Goal: Task Accomplishment & Management: Manage account settings

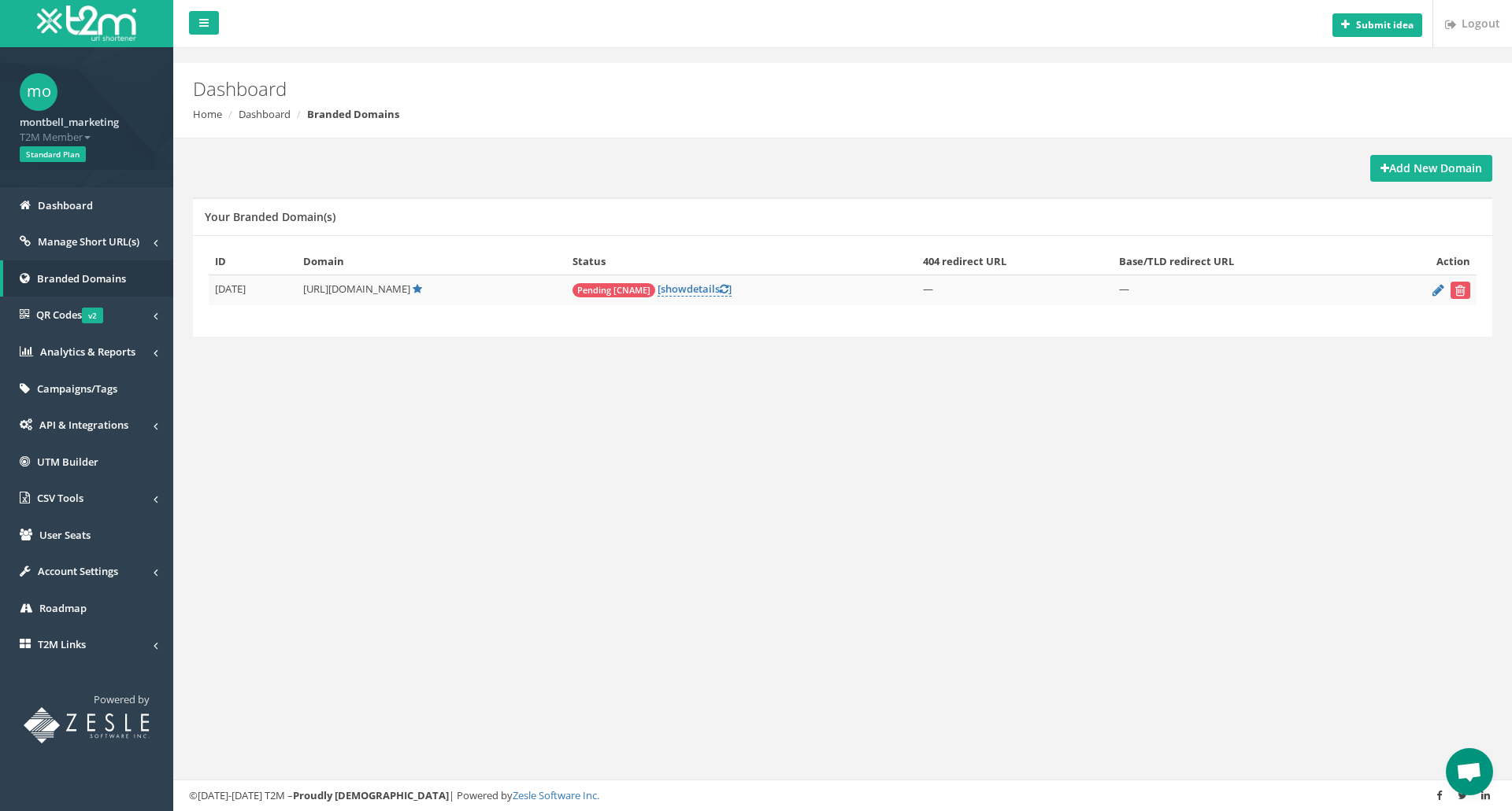
click at [606, 292] on span "Pending [CNAME]" at bounding box center [614, 290] width 83 height 14
click at [682, 298] on td "Pending [CNAME] [ show details ]" at bounding box center [741, 291] width 350 height 31
click at [687, 295] on span "show" at bounding box center [674, 289] width 26 height 14
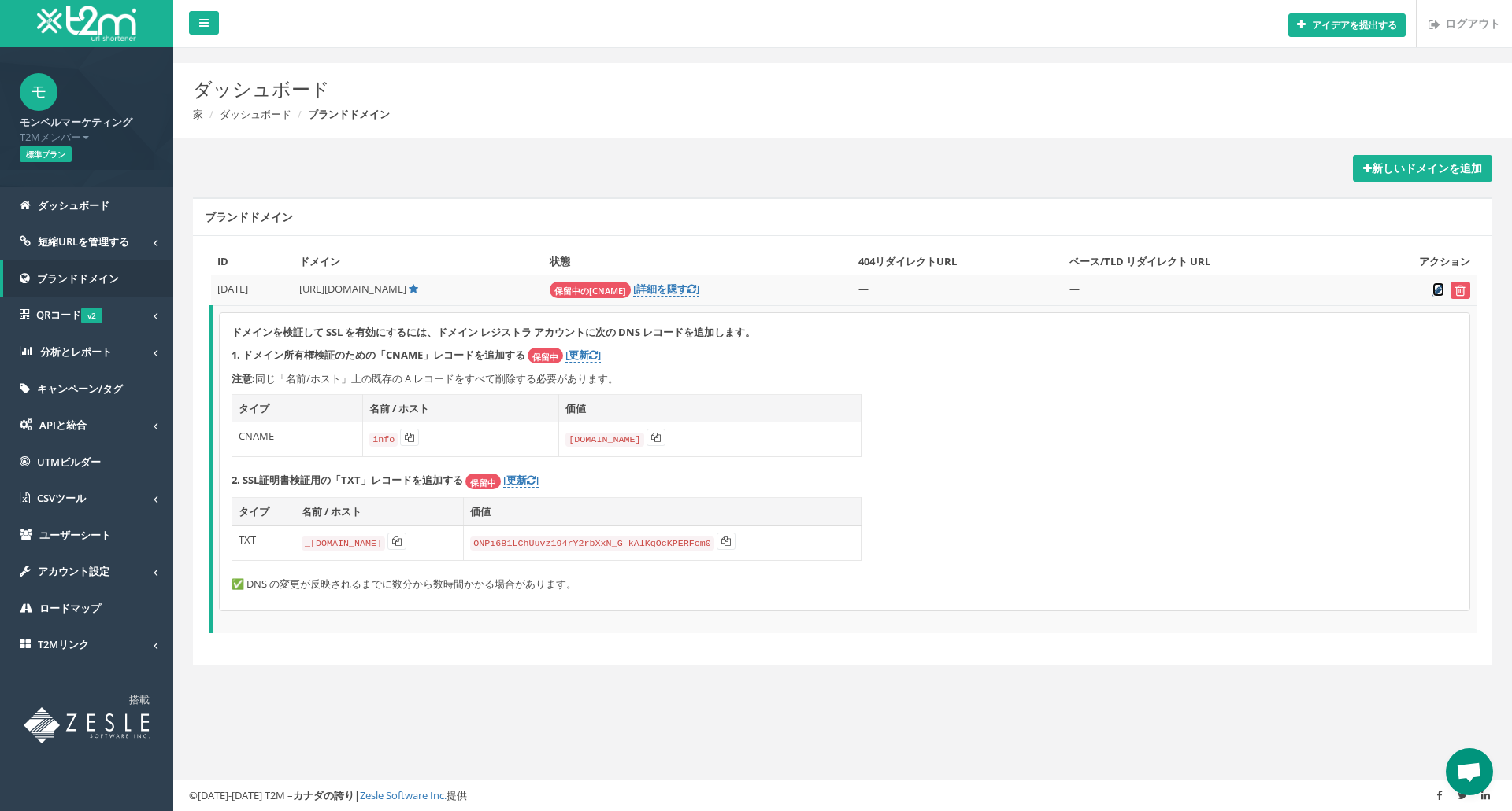
click at [1433, 291] on icon at bounding box center [1438, 290] width 12 height 10
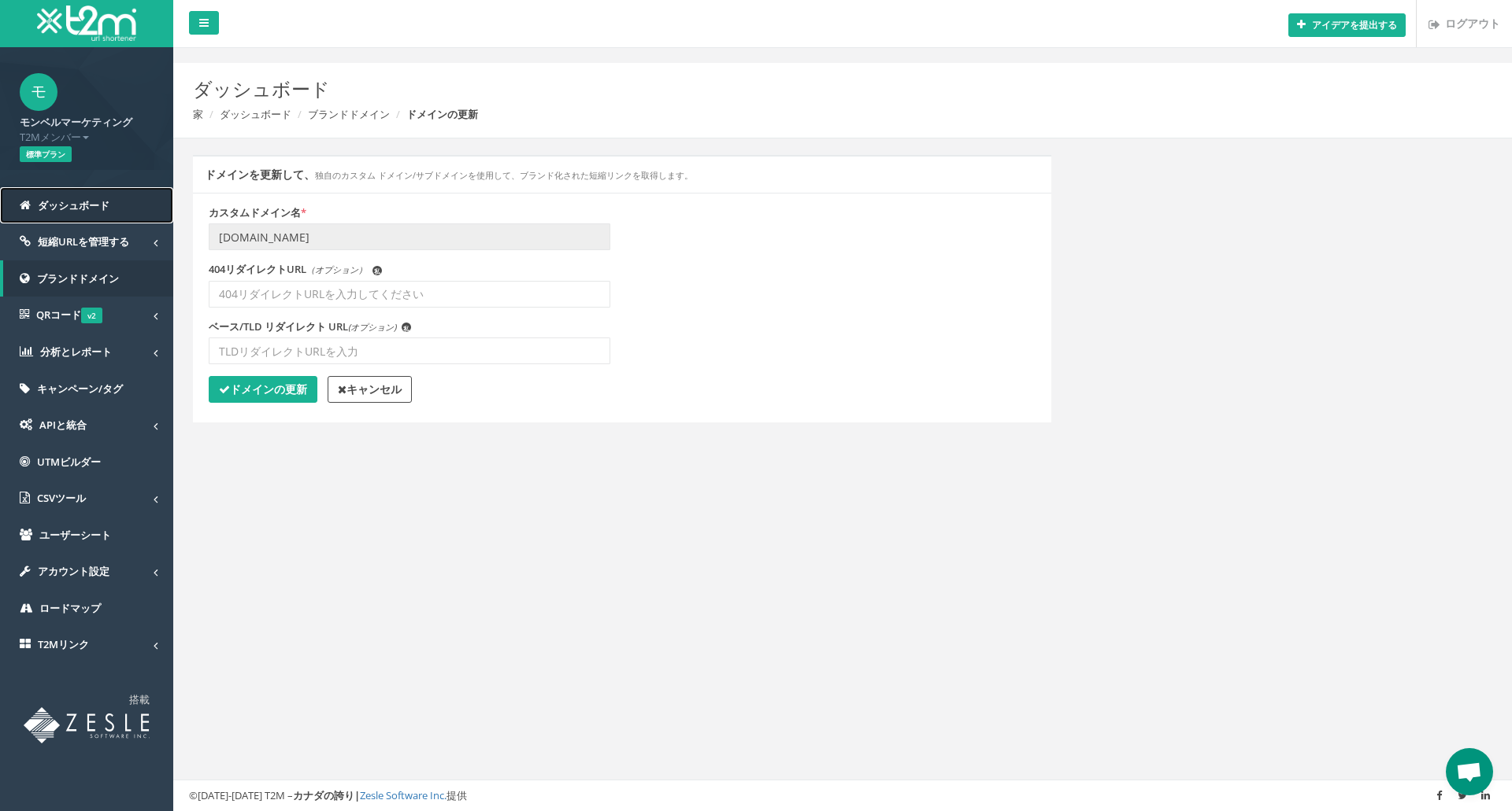
click at [64, 207] on font "ダッシュボード" at bounding box center [73, 206] width 71 height 14
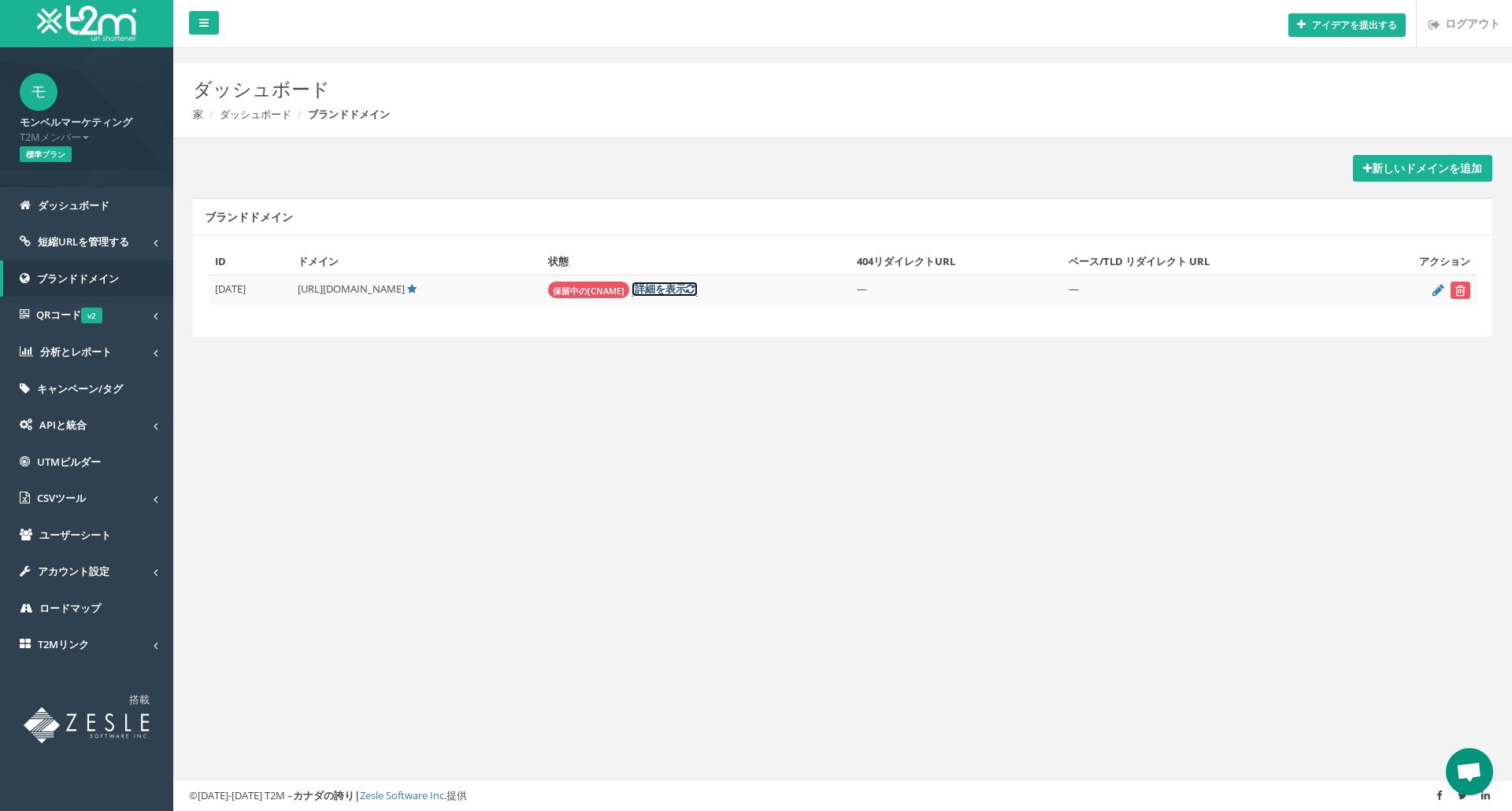
click at [680, 288] on font "を表示" at bounding box center [670, 289] width 31 height 14
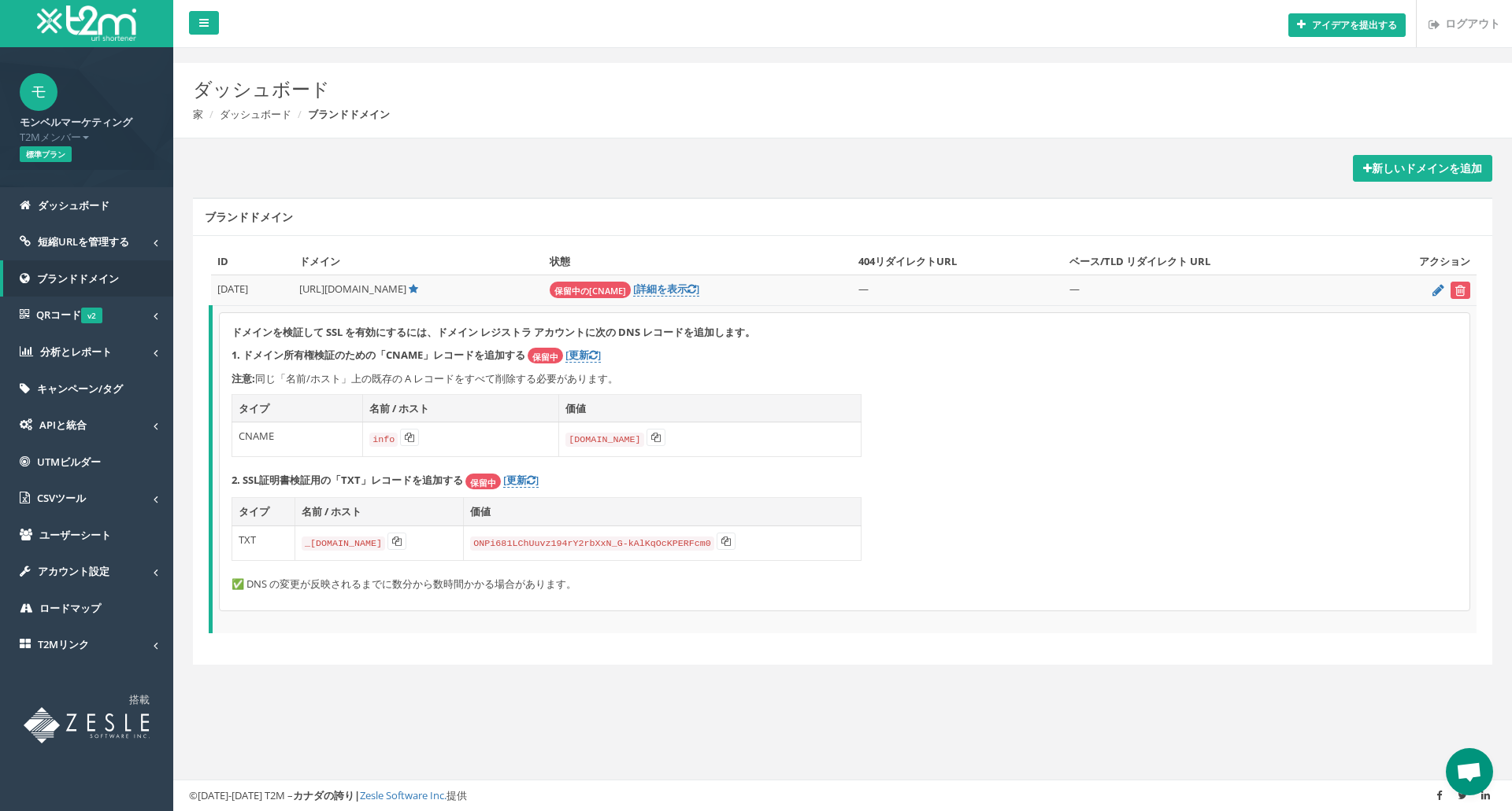
click at [326, 333] on font "ドメインを検証して SSL を有効にするには、ドメイン レジストラ アカウントに次の DNS レコードを追加します。" at bounding box center [493, 332] width 523 height 14
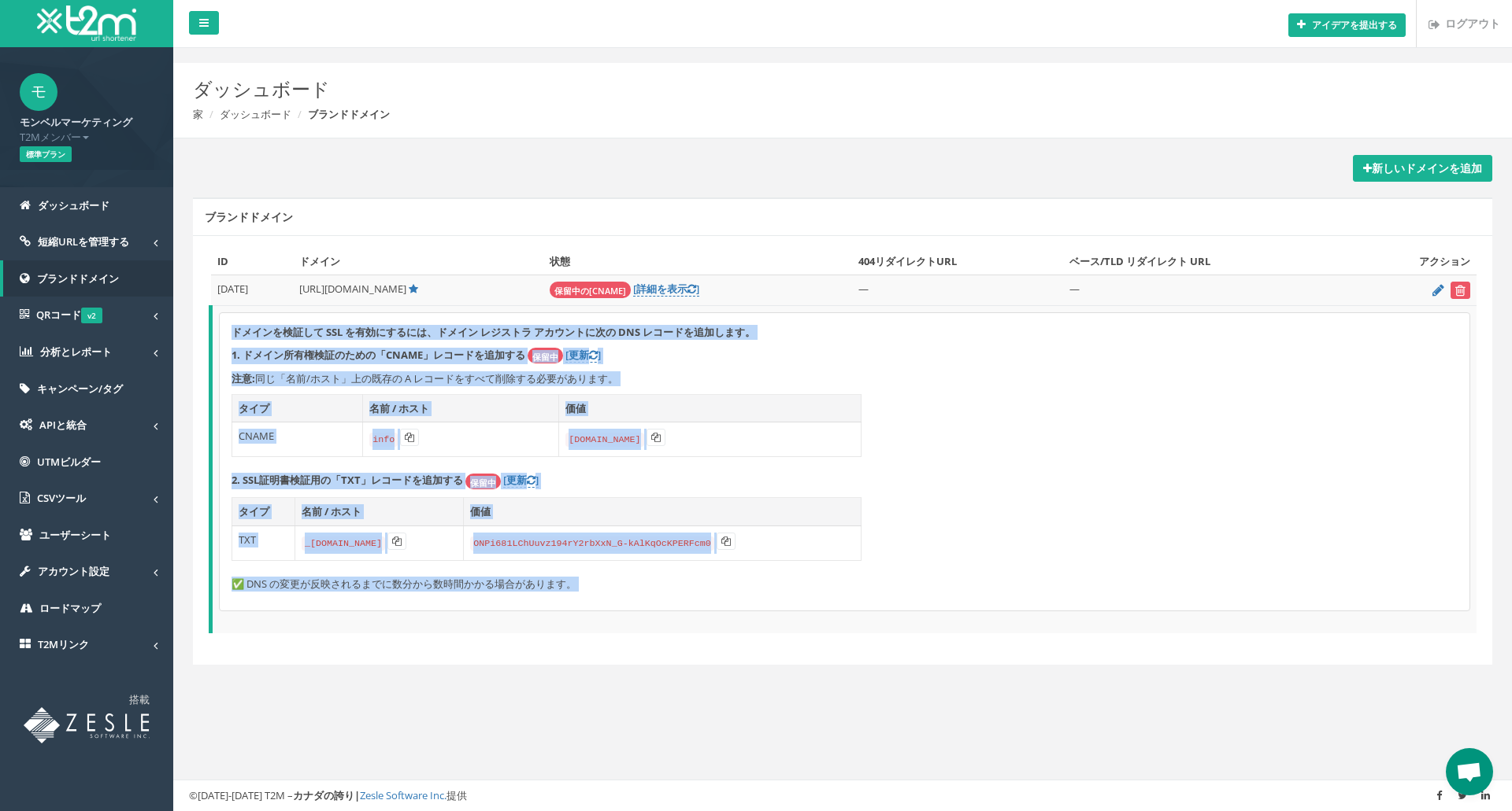
drag, startPoint x: 326, startPoint y: 333, endPoint x: 602, endPoint y: 582, distance: 371.7
click at [602, 582] on div "ドメインを検証して SSL を有効にするには、ドメイン レジストラ アカウントに次の DNS レコードを追加します。 1. ドメイン所有権検証のための「CNA…" at bounding box center [844, 462] width 1250 height 298
copy div "loremipsu DOL sitametc、adip elits doeiusmo TEM incididunt。 6. utlaboreetdol「MAG…"
click at [857, 719] on div "アイデアを提出する ログアウト ダッシュボード 家 ダッシュボード ブランドドメイン 新しいドメインを追加 ブランドドメイン ID ドメイン 状態 [DATE…" at bounding box center [842, 406] width 1339 height 811
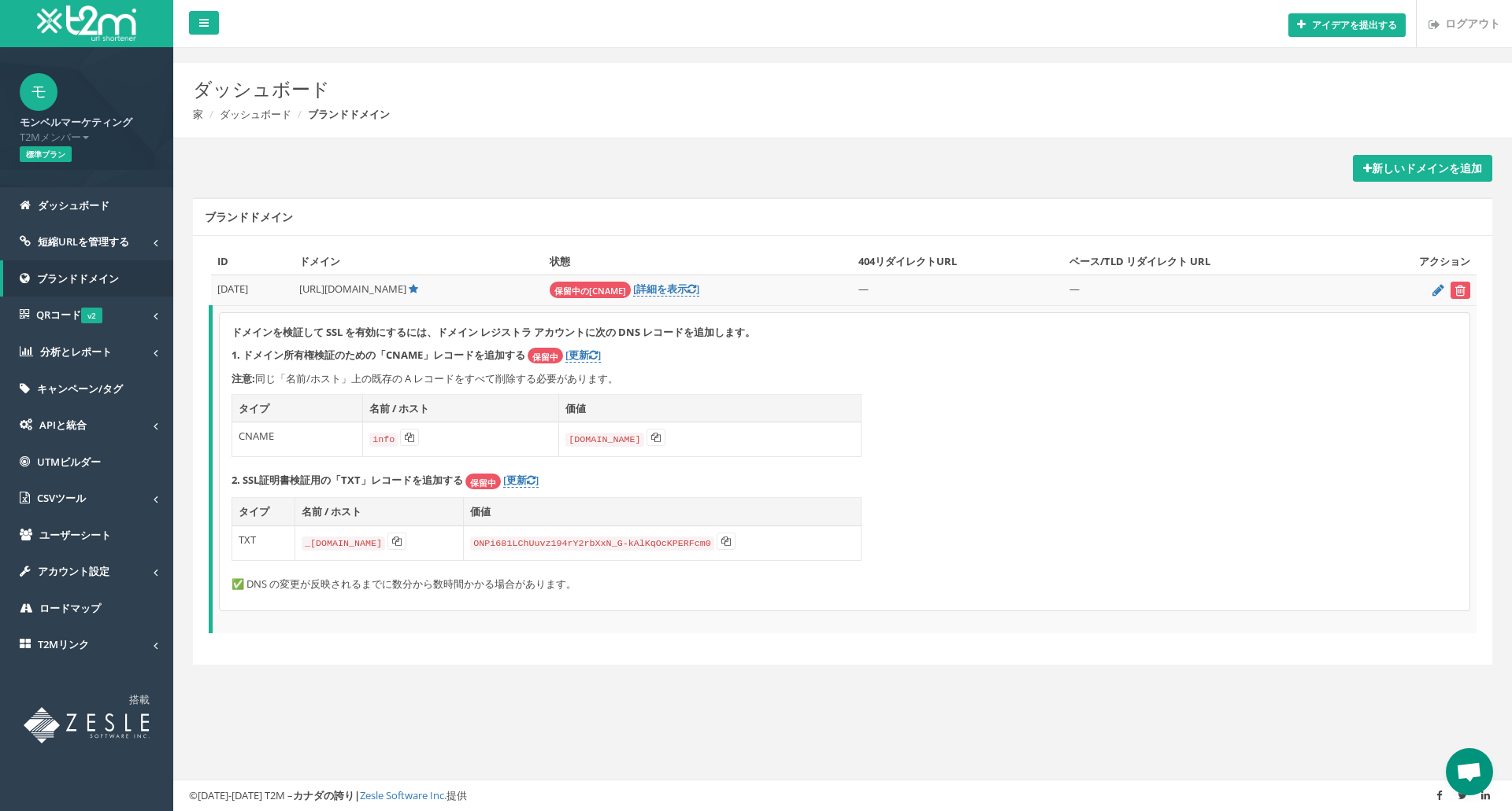
click at [403, 686] on div "新しいドメインを追加 ブランドドメイン ID ドメイン 状態 404リダイレクトURL ベース/TLD リダイレクト URL アクション [DATE] —" at bounding box center [842, 427] width 1315 height 579
click at [379, 148] on div "新しいドメインを追加 ブランドドメイン ID ドメイン 状態 404リダイレクトURL ベース/TLD リダイレクト URL アクション [DATE] —" at bounding box center [842, 427] width 1315 height 579
click at [516, 482] on font "[更新" at bounding box center [515, 480] width 24 height 14
click at [534, 333] on font "ドメインを検証して SSL を有効にするには、ドメイン レジストラ アカウントに次の DNS レコードを追加します。" at bounding box center [493, 332] width 523 height 14
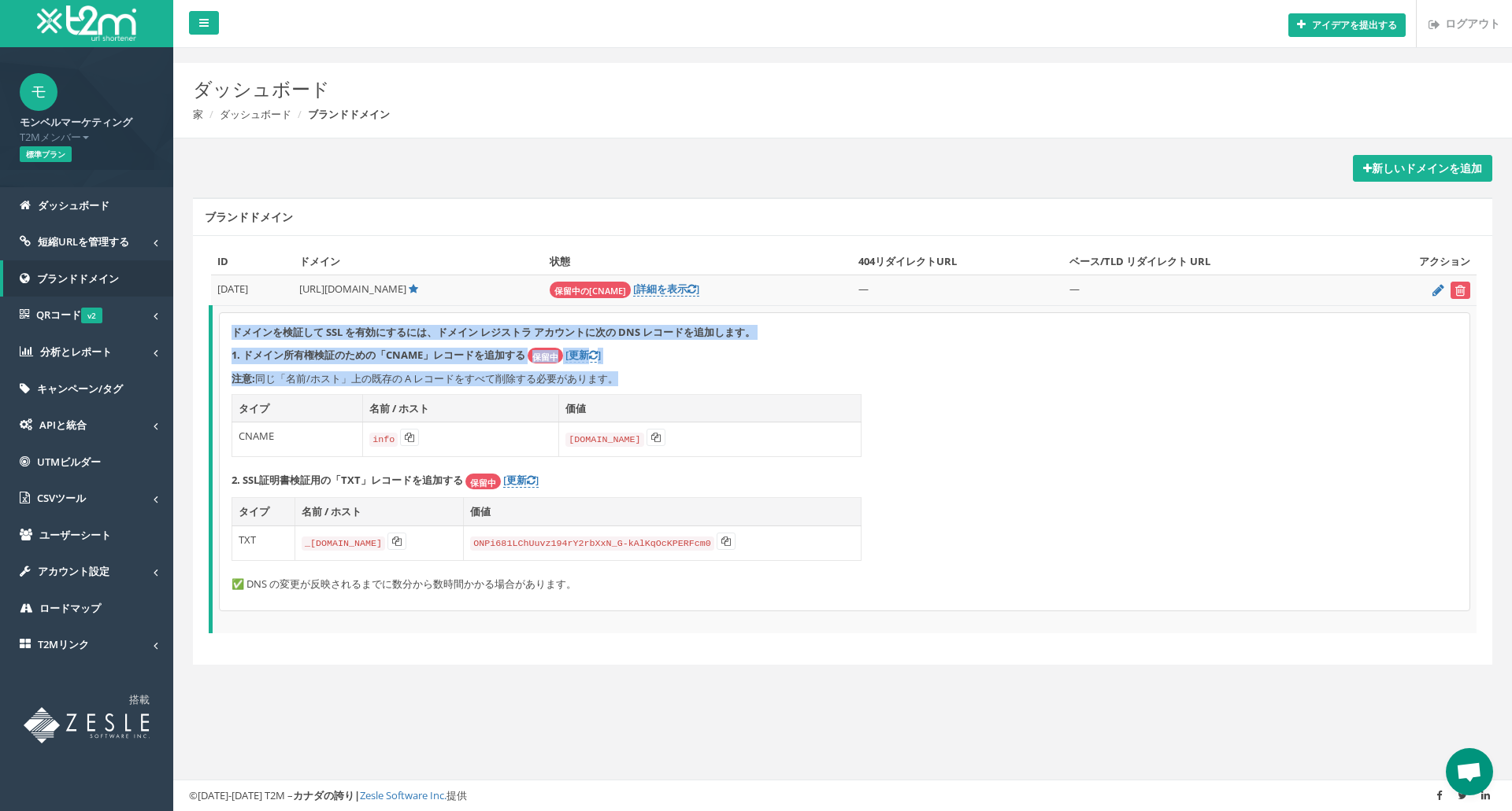
drag, startPoint x: 534, startPoint y: 333, endPoint x: 540, endPoint y: 369, distance: 36.5
click at [540, 369] on div "ドメインを検証して SSL を有効にするには、ドメイン レジストラ アカウントに次の DNS レコードを追加します。 1. ドメイン所有権検証のための「CNA…" at bounding box center [844, 462] width 1250 height 298
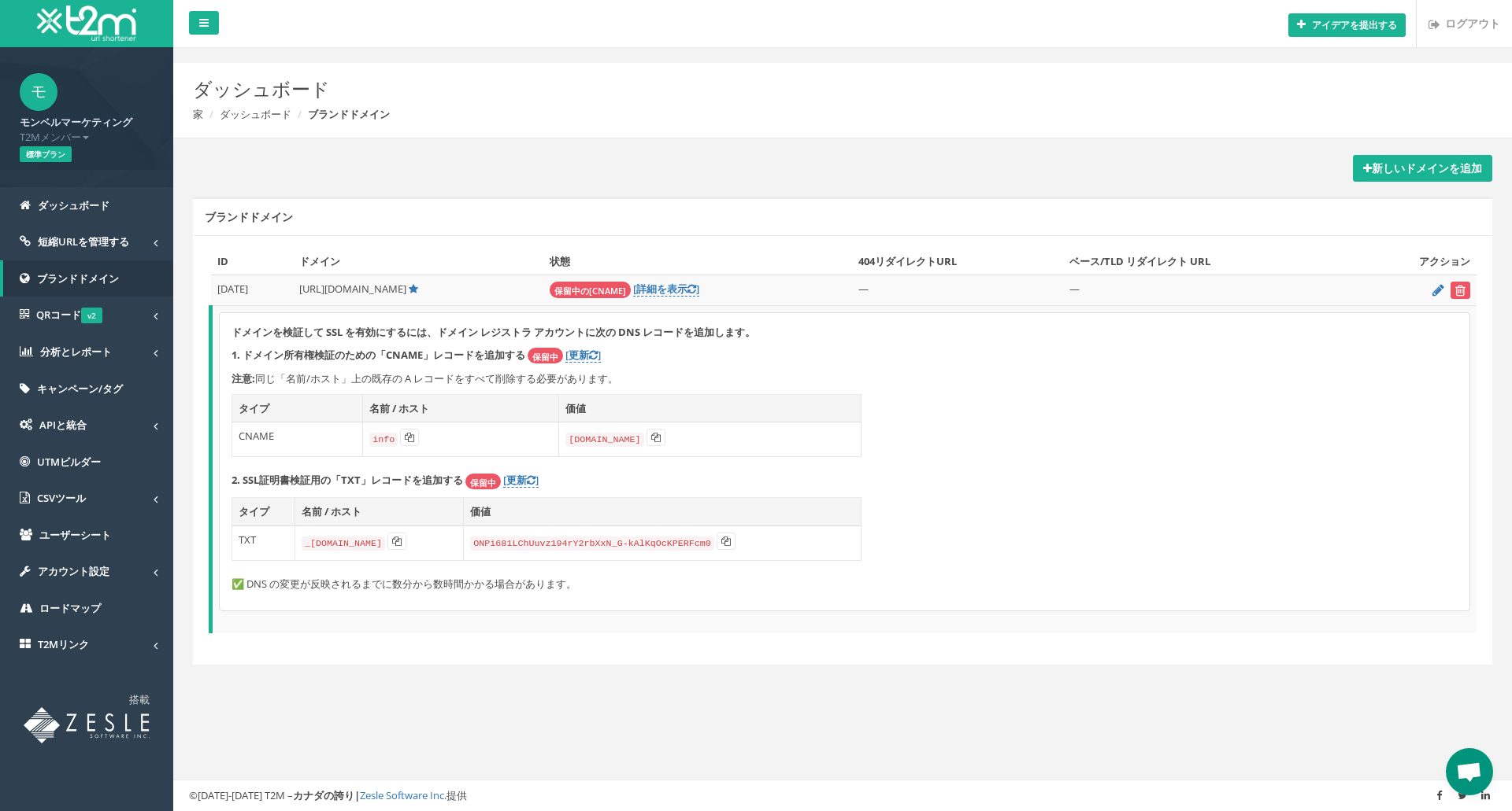
click at [492, 332] on font "ドメインを検証して SSL を有効にするには、ドメイン レジストラ アカウントに次の DNS レコードを追加します。" at bounding box center [493, 332] width 523 height 14
click at [500, 374] on font "同じ「名前/ホスト」上の既存の A レコードをすべて削除する必要があります。" at bounding box center [436, 379] width 363 height 14
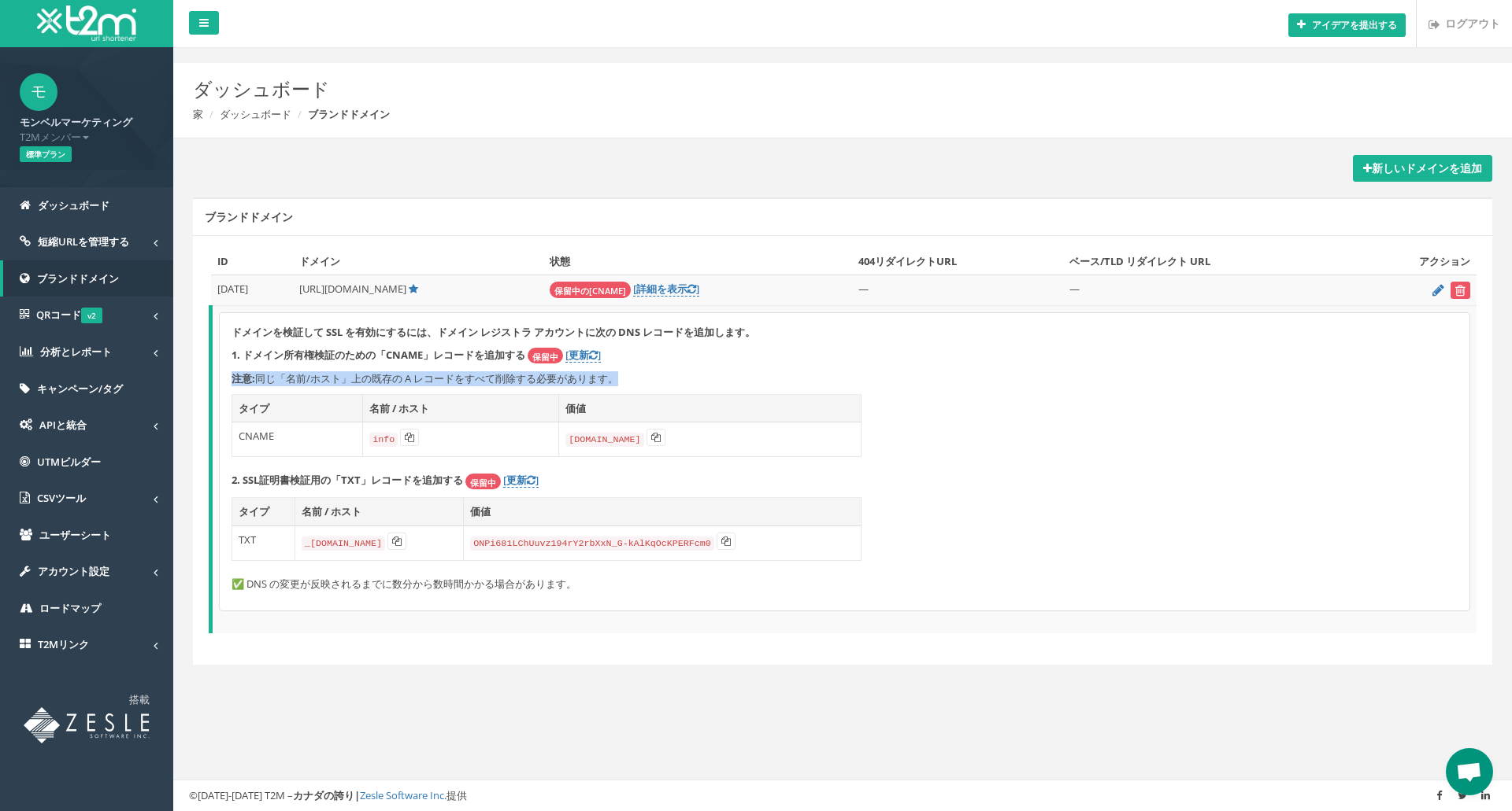
click at [500, 374] on font "同じ「名前/ホスト」上の既存の A レコードをすべて削除する必要があります。" at bounding box center [436, 379] width 363 height 14
click at [529, 336] on font "ドメインを検証して SSL を有効にするには、ドメイン レジストラ アカウントに次の DNS レコードを追加します。" at bounding box center [493, 332] width 523 height 14
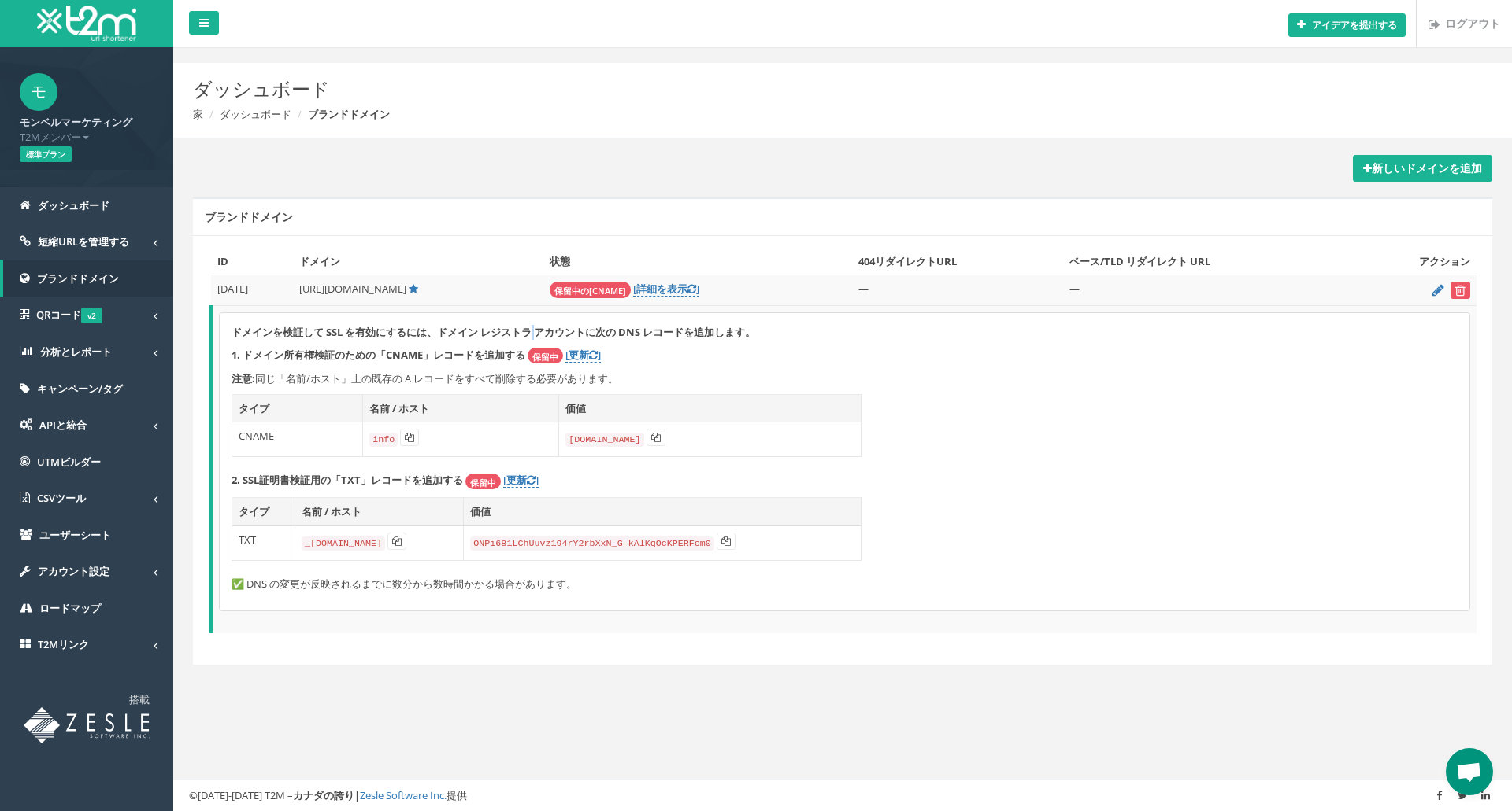
click at [529, 336] on font "ドメインを検証して SSL を有効にするには、ドメイン レジストラ アカウントに次の DNS レコードを追加します。" at bounding box center [493, 332] width 523 height 14
click at [531, 333] on font "ドメインを検証して SSL を有効にするには、ドメイン レジストラ アカウントに次の DNS レコードを追加します。" at bounding box center [493, 332] width 523 height 14
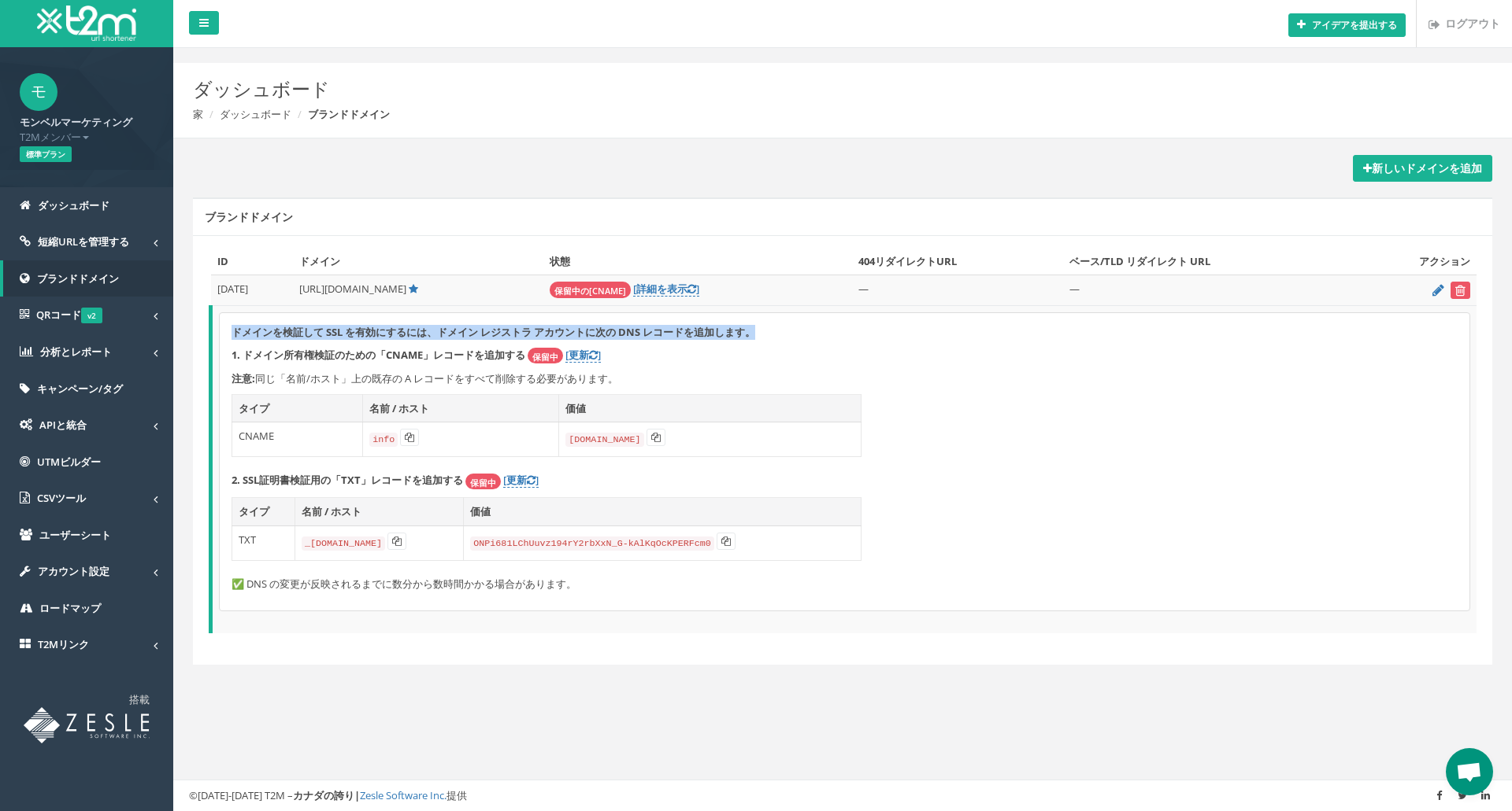
click at [531, 333] on font "ドメインを検証して SSL を有効にするには、ドメイン レジストラ アカウントに次の DNS レコードを追加します。" at bounding box center [493, 332] width 523 height 14
click at [532, 333] on font "ドメインを検証して SSL を有効にするには、ドメイン レジストラ アカウントに次の DNS レコードを追加します。" at bounding box center [493, 332] width 523 height 14
click at [580, 332] on font "ドメインを検証して SSL を有効にするには、ドメイン レジストラ アカウントに次の DNS レコードを追加します。" at bounding box center [493, 332] width 523 height 14
drag, startPoint x: 587, startPoint y: 329, endPoint x: 434, endPoint y: 316, distance: 153.6
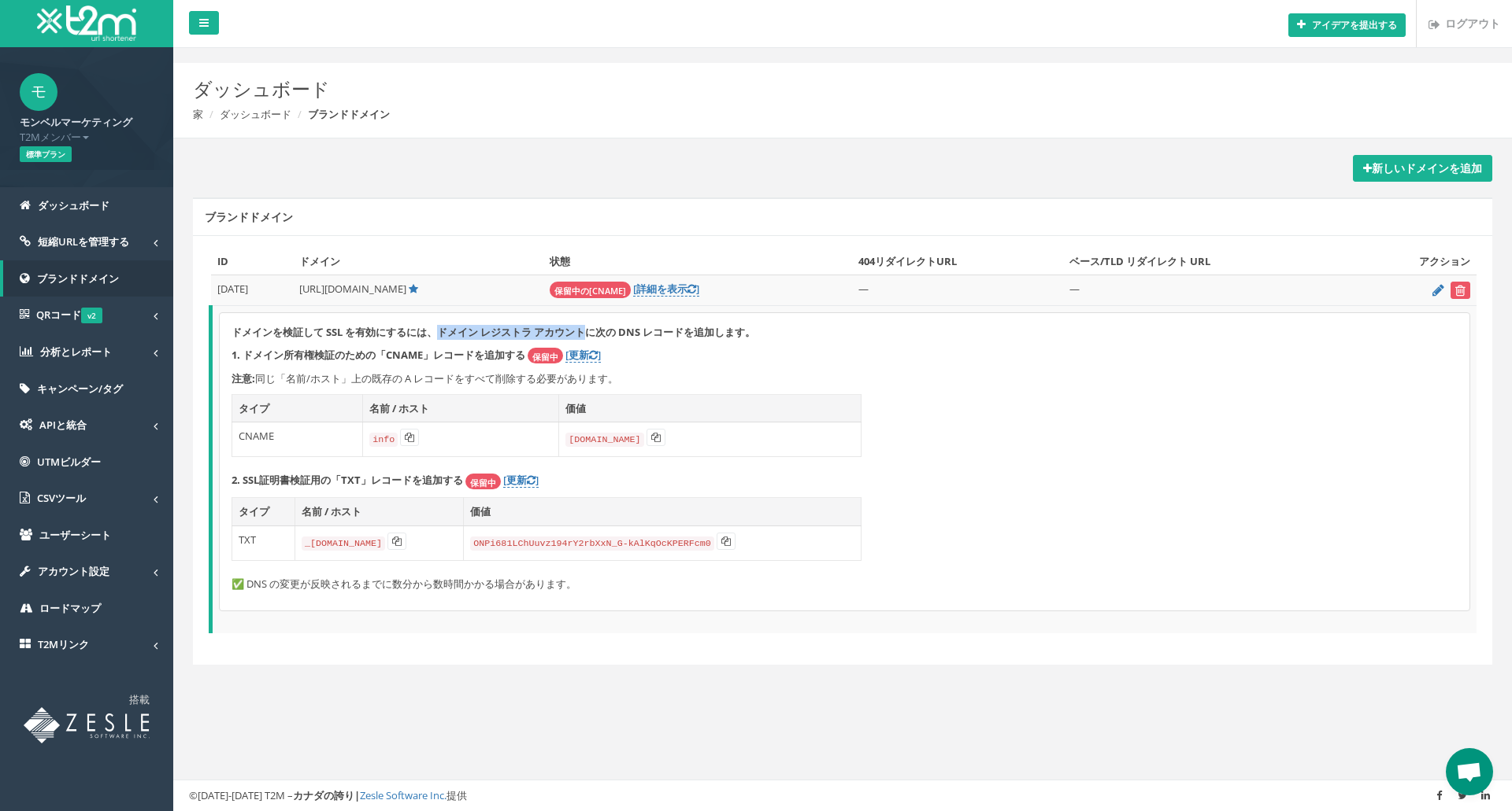
click at [434, 316] on div "ドメインを検証して SSL を有効にするには、ドメイン レジストラ アカウントに次の DNS レコードを追加します。 1. ドメイン所有権検証のための「CNA…" at bounding box center [844, 462] width 1250 height 298
click at [433, 327] on font "ドメインを検証して SSL を有効にするには、ドメイン レジストラ アカウントに次の DNS レコードを追加します。" at bounding box center [493, 332] width 523 height 14
drag, startPoint x: 438, startPoint y: 332, endPoint x: 585, endPoint y: 335, distance: 147.0
click at [585, 335] on font "ドメインを検証して SSL を有効にするには、ドメイン レジストラ アカウントに次の DNS レコードを追加します。" at bounding box center [493, 332] width 523 height 14
click at [586, 333] on font "ドメインを検証して SSL を有効にするには、ドメイン レジストラ アカウントに次の DNS レコードを追加します。" at bounding box center [493, 332] width 523 height 14
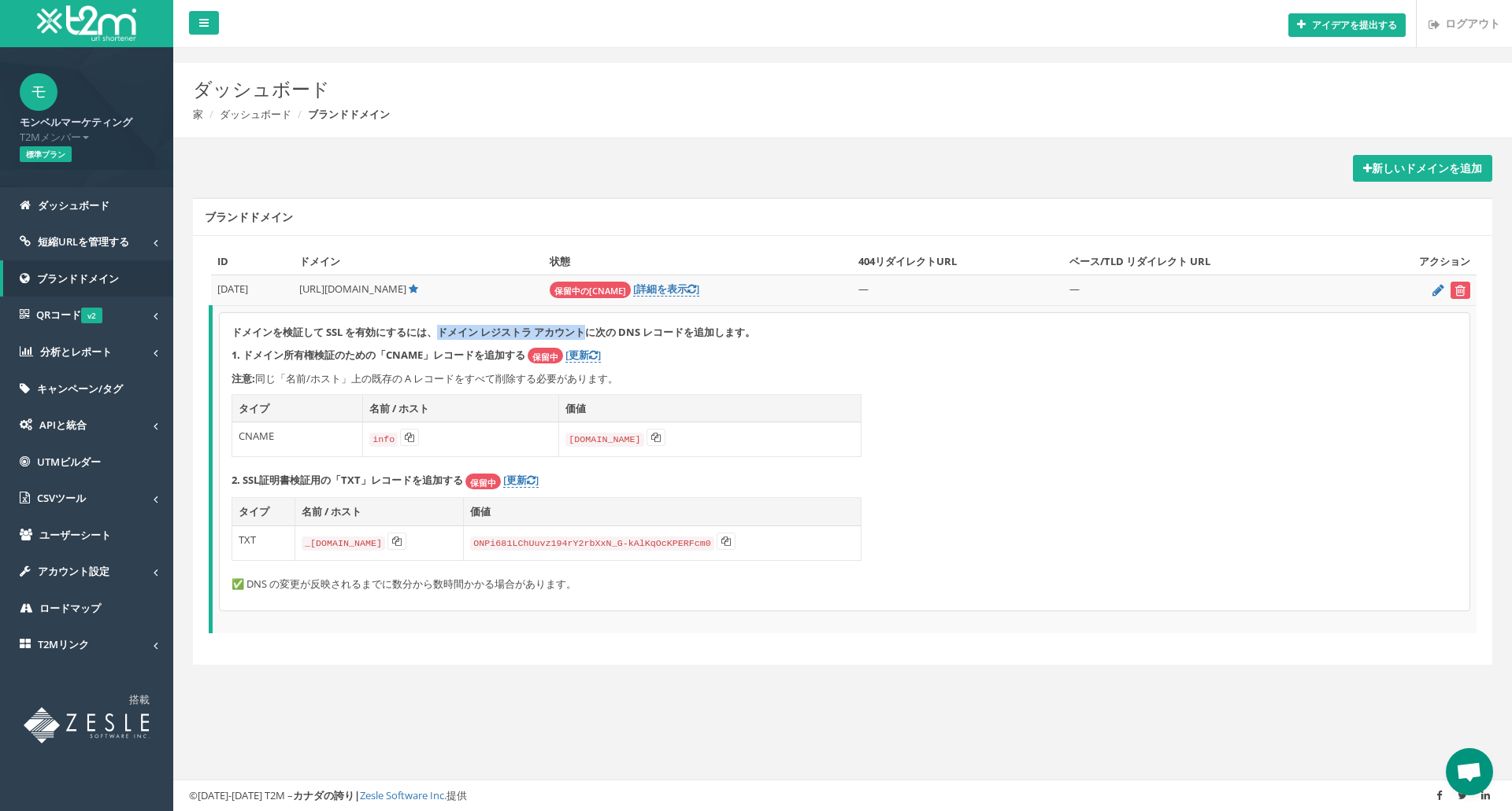
drag, startPoint x: 589, startPoint y: 326, endPoint x: 433, endPoint y: 329, distance: 156.0
click at [433, 329] on font "ドメインを検証して SSL を有効にするには、ドメイン レジストラ アカウントに次の DNS レコードを追加します。" at bounding box center [493, 332] width 523 height 14
click at [460, 330] on font "ドメインを検証して SSL を有効にするには、ドメイン レジストラ アカウントに次の DNS レコードを追加します。" at bounding box center [493, 332] width 523 height 14
drag, startPoint x: 433, startPoint y: 332, endPoint x: 754, endPoint y: 330, distance: 321.0
click at [754, 330] on font "ドメインを検証して SSL を有効にするには、ドメイン レジストラ アカウントに次の DNS レコードを追加します。" at bounding box center [493, 332] width 523 height 14
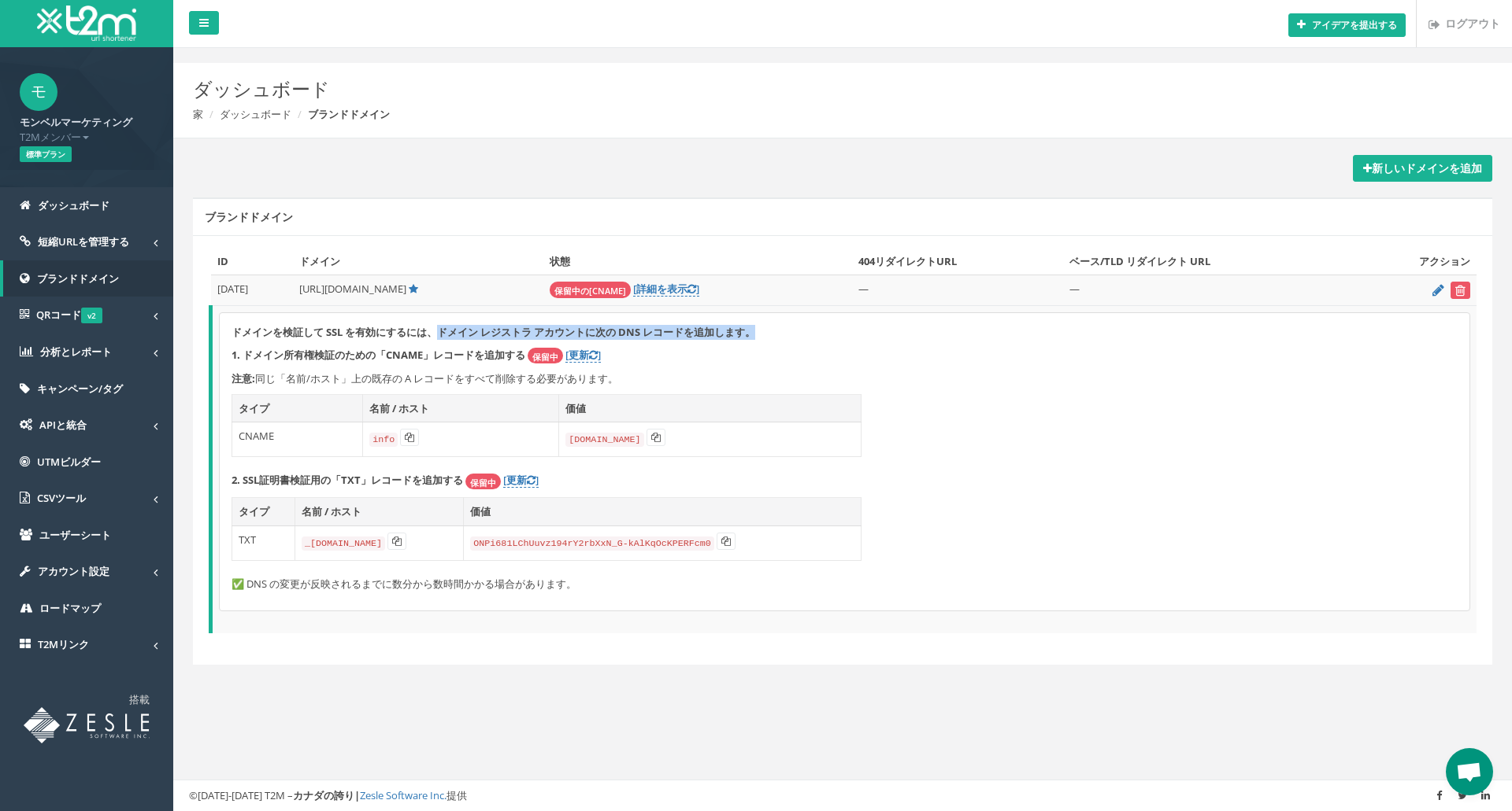
click at [754, 330] on font "ドメインを検証して SSL を有効にするには、ドメイン レジストラ アカウントに次の DNS レコードを追加します。" at bounding box center [493, 332] width 523 height 14
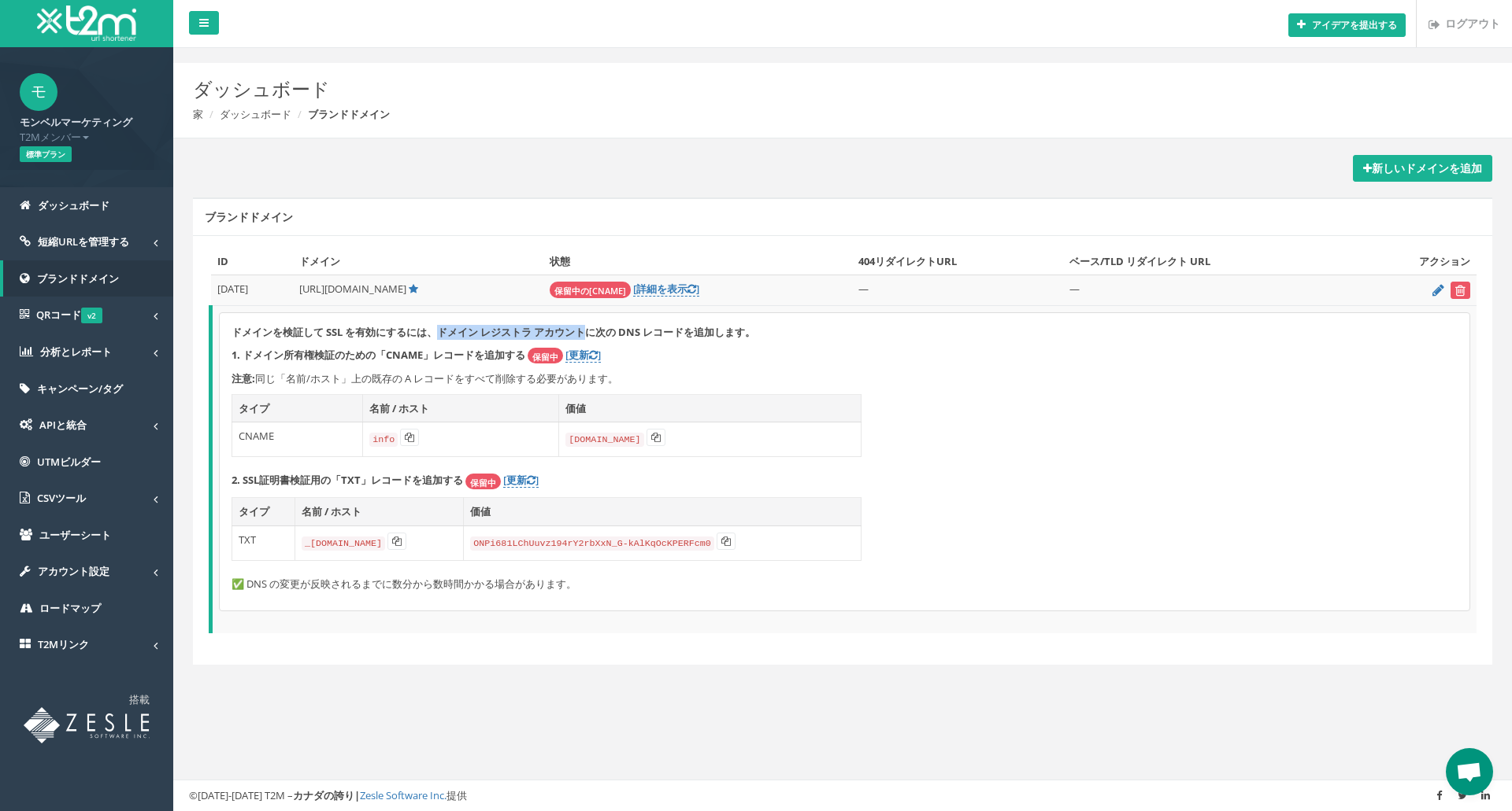
drag, startPoint x: 440, startPoint y: 329, endPoint x: 585, endPoint y: 334, distance: 145.1
click at [585, 334] on font "ドメインを検証して SSL を有効にするには、ドメイン レジストラ アカウントに次の DNS レコードを追加します。" at bounding box center [493, 332] width 523 height 14
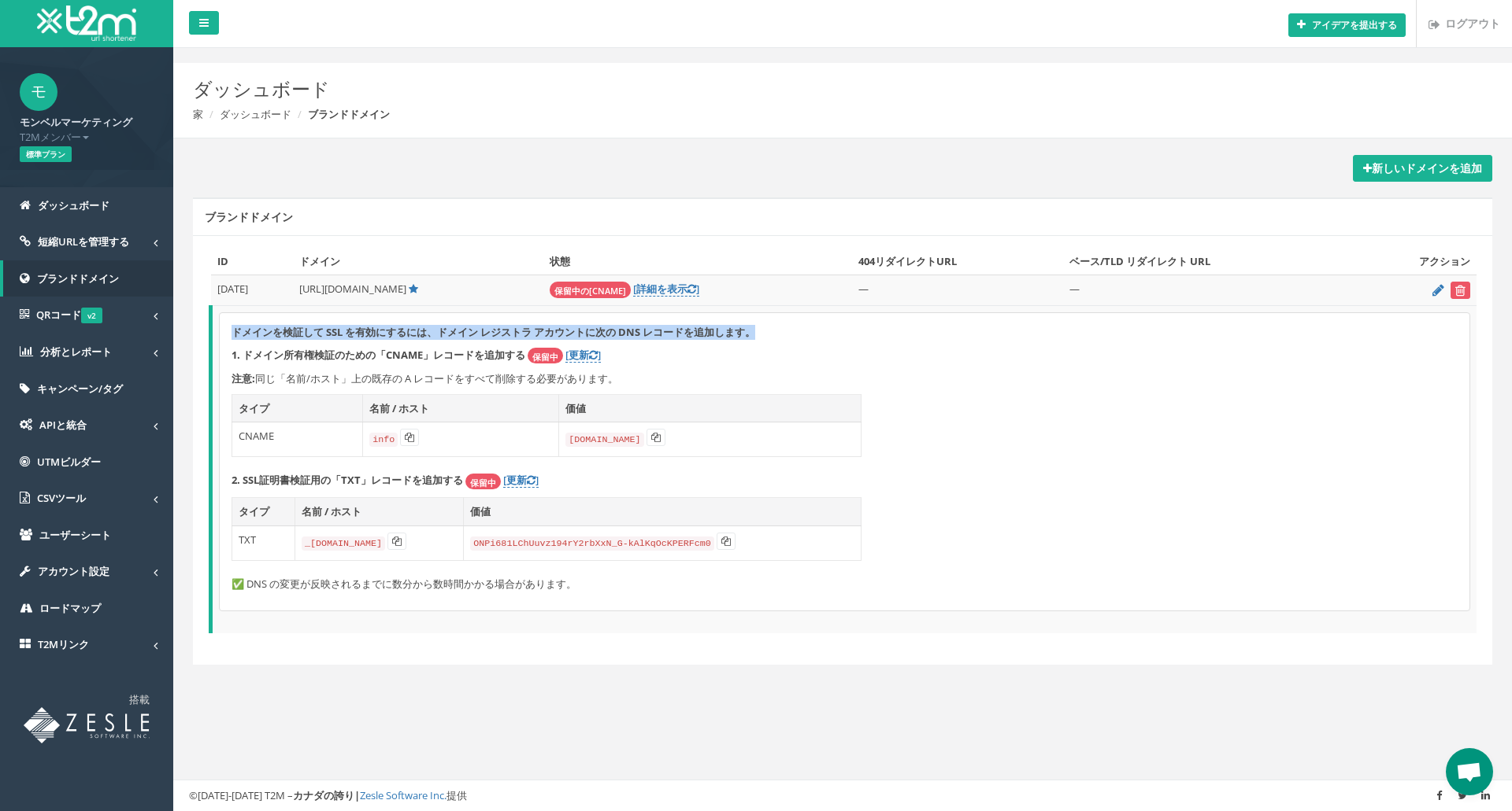
click at [585, 334] on font "ドメインを検証して SSL を有効にするには、ドメイン レジストラ アカウントに次の DNS レコードを追加します。" at bounding box center [493, 332] width 523 height 14
click at [515, 330] on font "ドメインを検証して SSL を有効にするには、ドメイン レジストラ アカウントに次の DNS レコードを追加します。" at bounding box center [493, 332] width 523 height 14
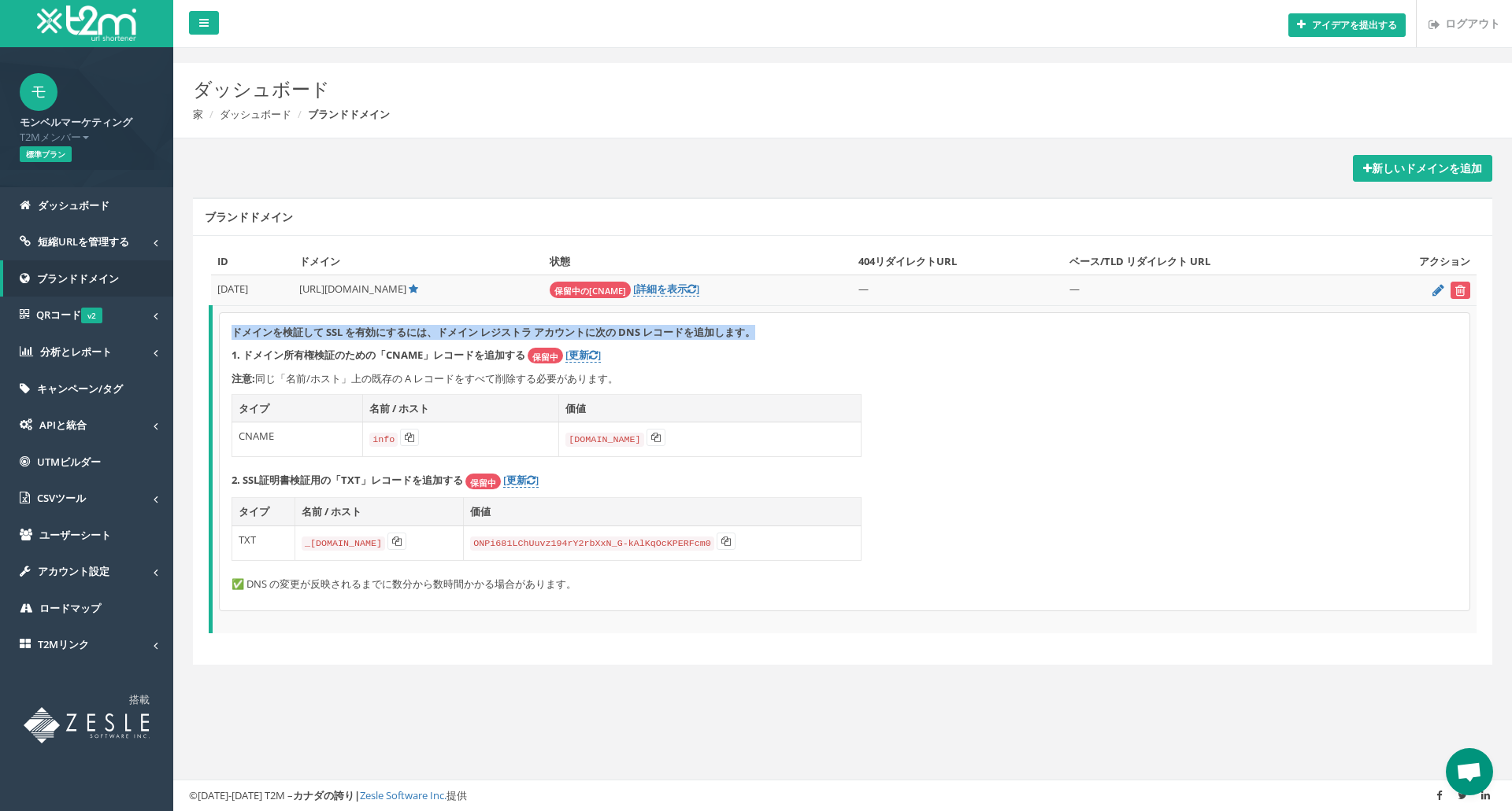
click at [515, 330] on font "ドメインを検証して SSL を有効にするには、ドメイン レジストラ アカウントに次の DNS レコードを追加します。" at bounding box center [493, 332] width 523 height 14
drag, startPoint x: 439, startPoint y: 334, endPoint x: 589, endPoint y: 324, distance: 150.3
click at [589, 324] on div "ドメインを検証して SSL を有効にするには、ドメイン レジストラ アカウントに次の DNS レコードを追加します。 1. ドメイン所有権検証のための「CNA…" at bounding box center [844, 462] width 1250 height 298
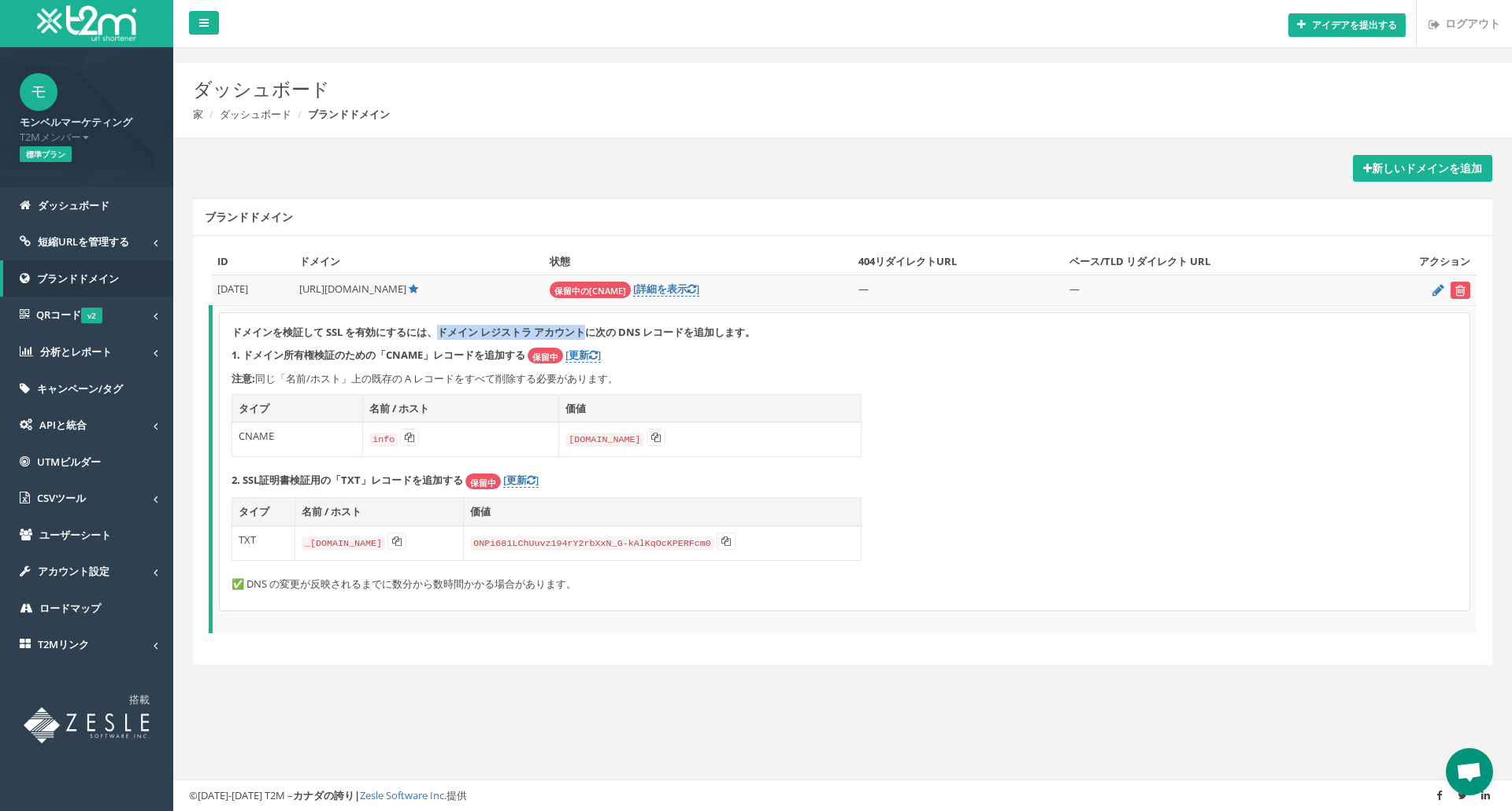
click at [583, 329] on font "ドメインを検証して SSL を有効にするには、ドメイン レジストラ アカウントに次の DNS レコードを追加します。" at bounding box center [493, 332] width 523 height 14
drag, startPoint x: 584, startPoint y: 331, endPoint x: 440, endPoint y: 334, distance: 144.0
click at [440, 334] on font "ドメインを検証して SSL を有効にするには、ドメイン レジストラ アカウントに次の DNS レコードを追加します。" at bounding box center [493, 332] width 523 height 14
click at [455, 327] on font "ドメインを検証して SSL を有効にするには、ドメイン レジストラ アカウントに次の DNS レコードを追加します。" at bounding box center [493, 332] width 523 height 14
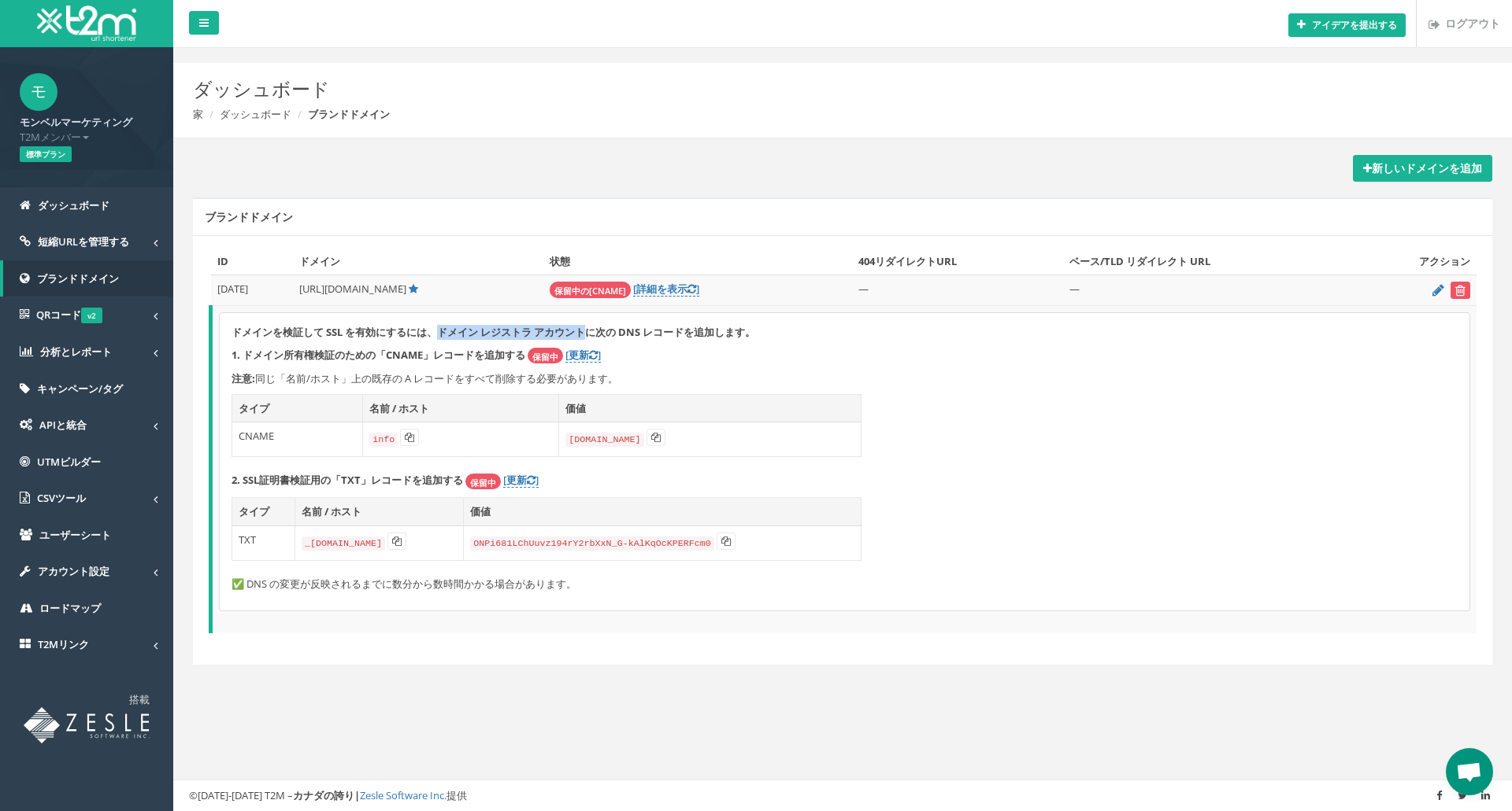
drag, startPoint x: 586, startPoint y: 329, endPoint x: 438, endPoint y: 334, distance: 148.1
click at [438, 334] on font "ドメインを検証して SSL を有効にするには、ドメイン レジストラ アカウントに次の DNS レコードを追加します。" at bounding box center [493, 332] width 523 height 14
click at [730, 331] on font "ドメインを検証して SSL を有効にするには、ドメイン レジストラ アカウントに次の DNS レコードを追加します。" at bounding box center [493, 332] width 523 height 14
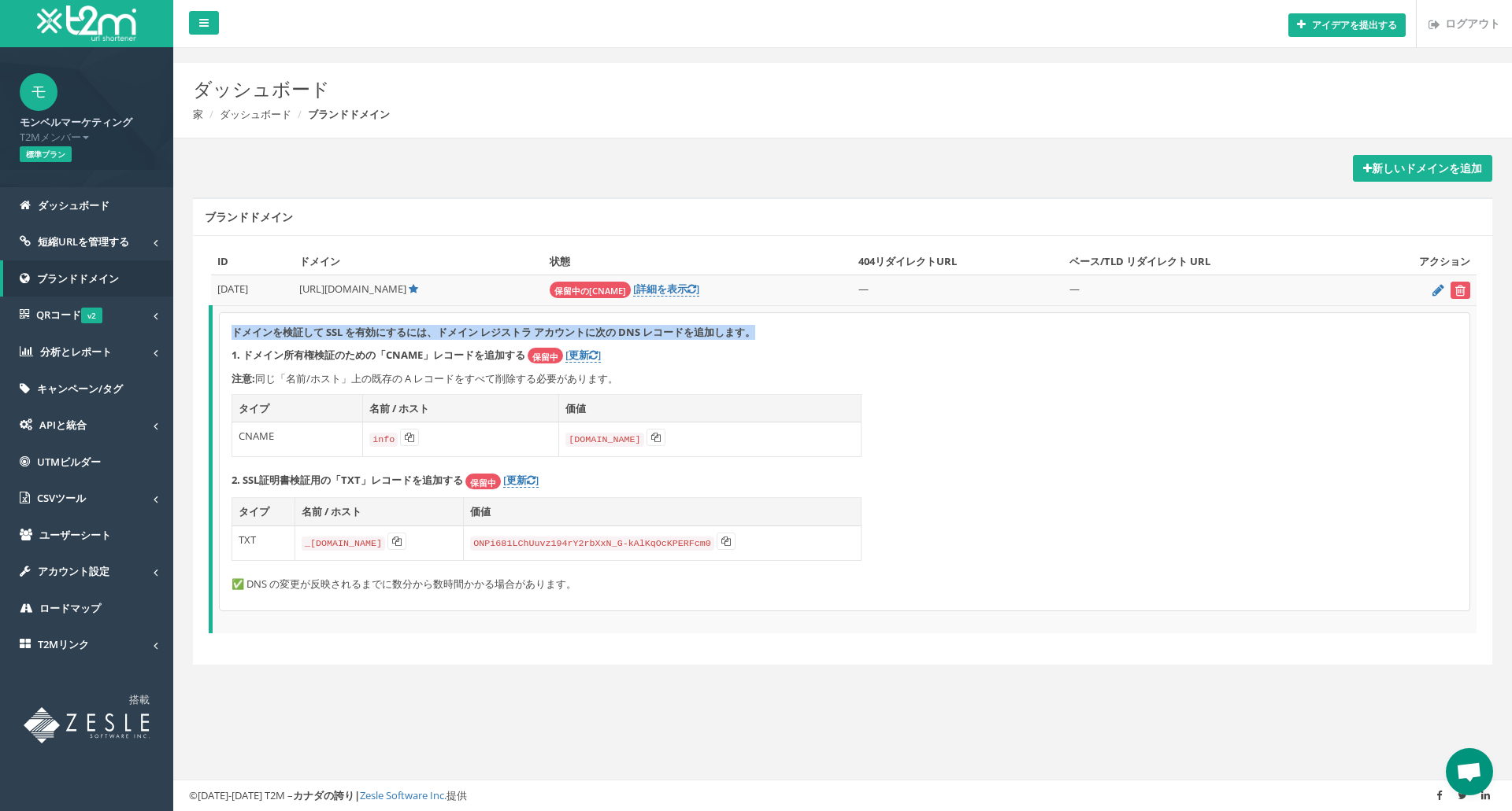
click at [730, 331] on font "ドメインを検証して SSL を有効にするには、ドメイン レジストラ アカウントに次の DNS レコードを追加します。" at bounding box center [493, 332] width 523 height 14
click at [608, 378] on font "同じ「名前/ホスト」上の既存の A レコードをすべて削除する必要があります。" at bounding box center [436, 379] width 363 height 14
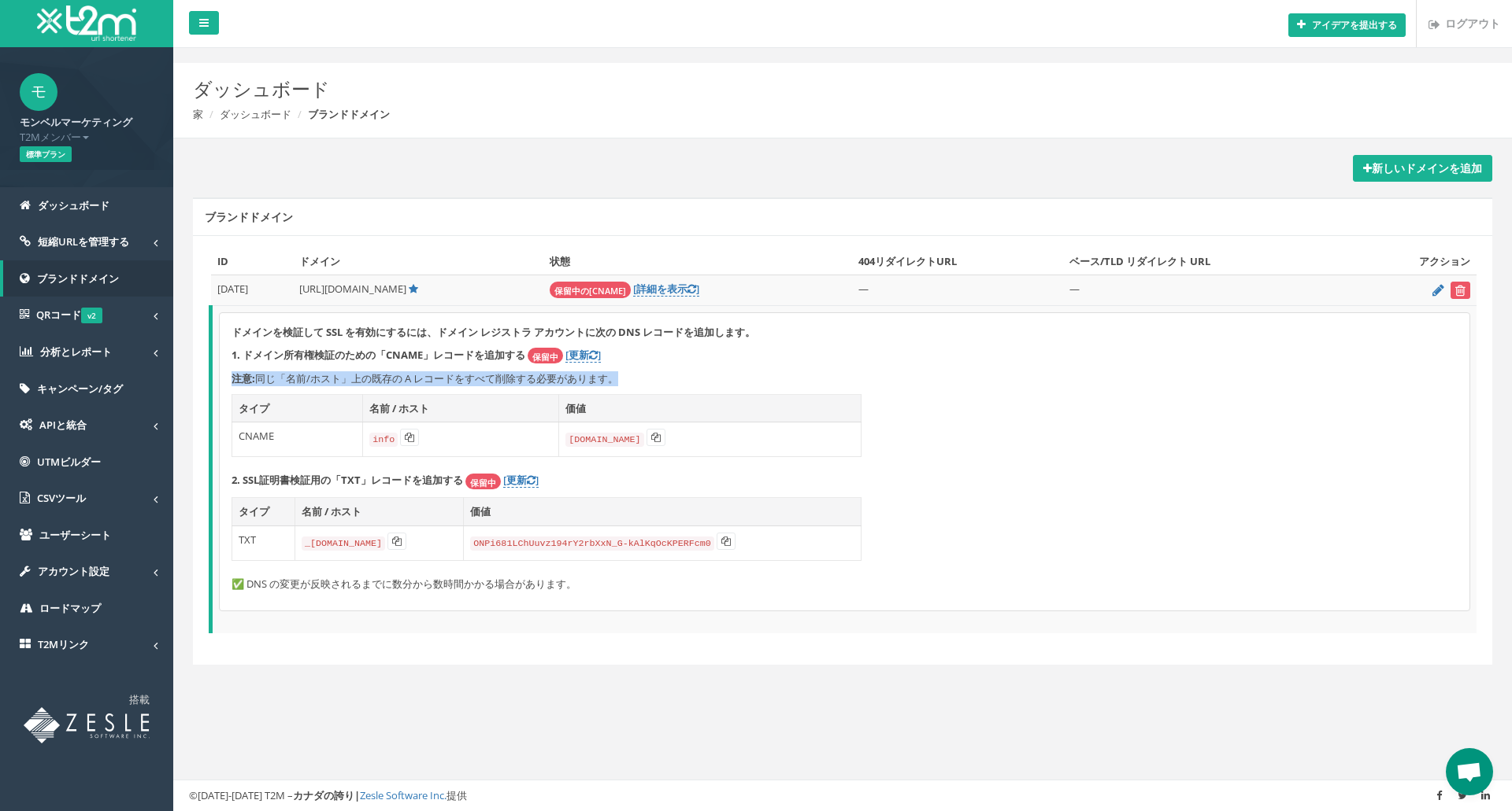
click at [608, 378] on font "同じ「名前/ホスト」上の既存の A レコードをすべて削除する必要があります。" at bounding box center [436, 379] width 363 height 14
click at [638, 328] on font "ドメインを検証して SSL を有効にするには、ドメイン レジストラ アカウントに次の DNS レコードを追加します。" at bounding box center [493, 332] width 523 height 14
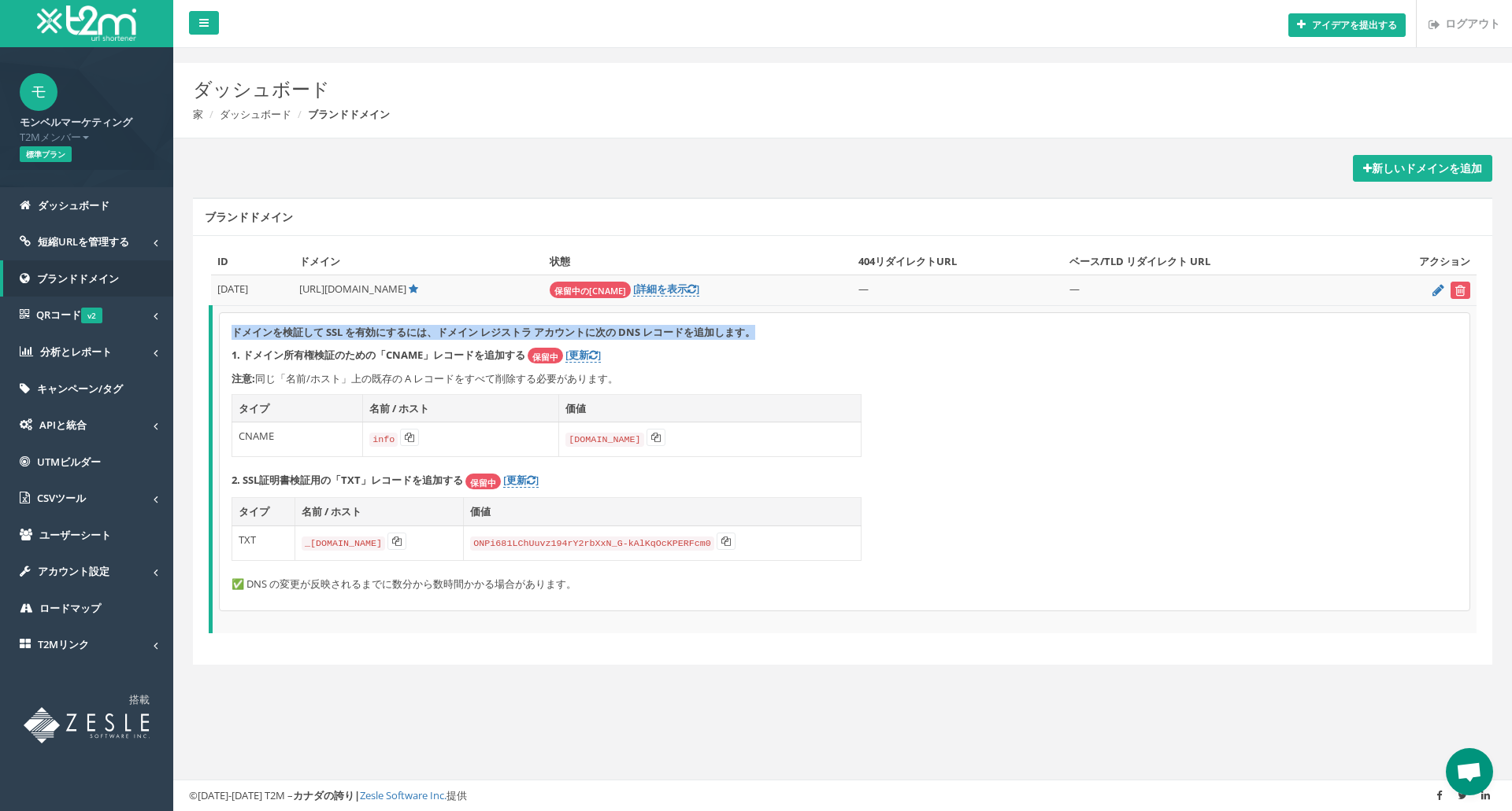
click at [638, 328] on font "ドメインを検証して SSL を有効にするには、ドメイン レジストラ アカウントに次の DNS レコードを追加します。" at bounding box center [493, 332] width 523 height 14
click at [610, 380] on font "同じ「名前/ホスト」上の既存の A レコードをすべて削除する必要があります。" at bounding box center [436, 379] width 363 height 14
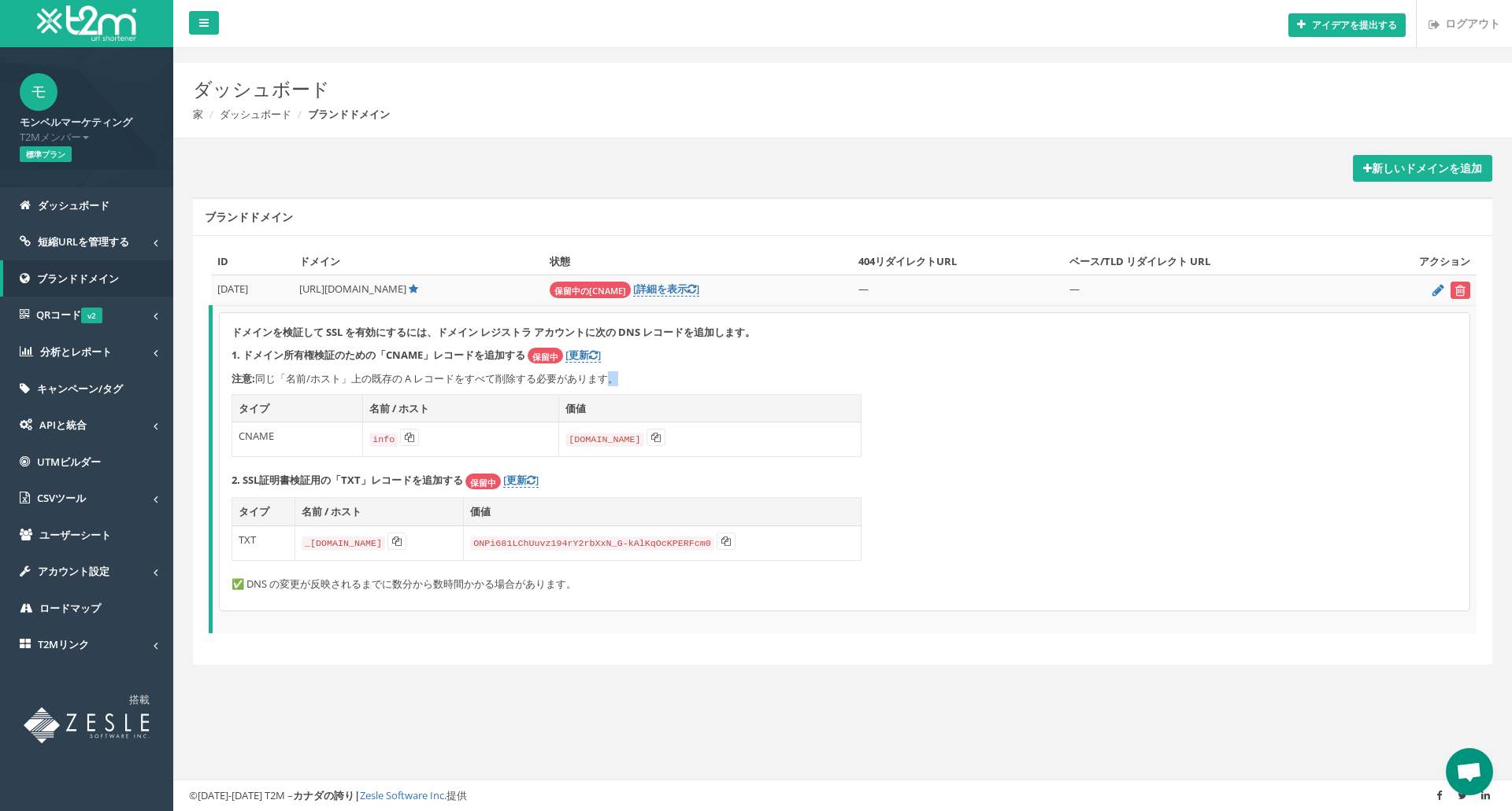
click at [610, 380] on font "同じ「名前/ホスト」上の既存の A レコードをすべて削除する必要があります。" at bounding box center [436, 379] width 363 height 14
click at [449, 332] on font "ドメインを検証して SSL を有効にするには、ドメイン レジストラ アカウントに次の DNS レコードを追加します。" at bounding box center [493, 332] width 523 height 14
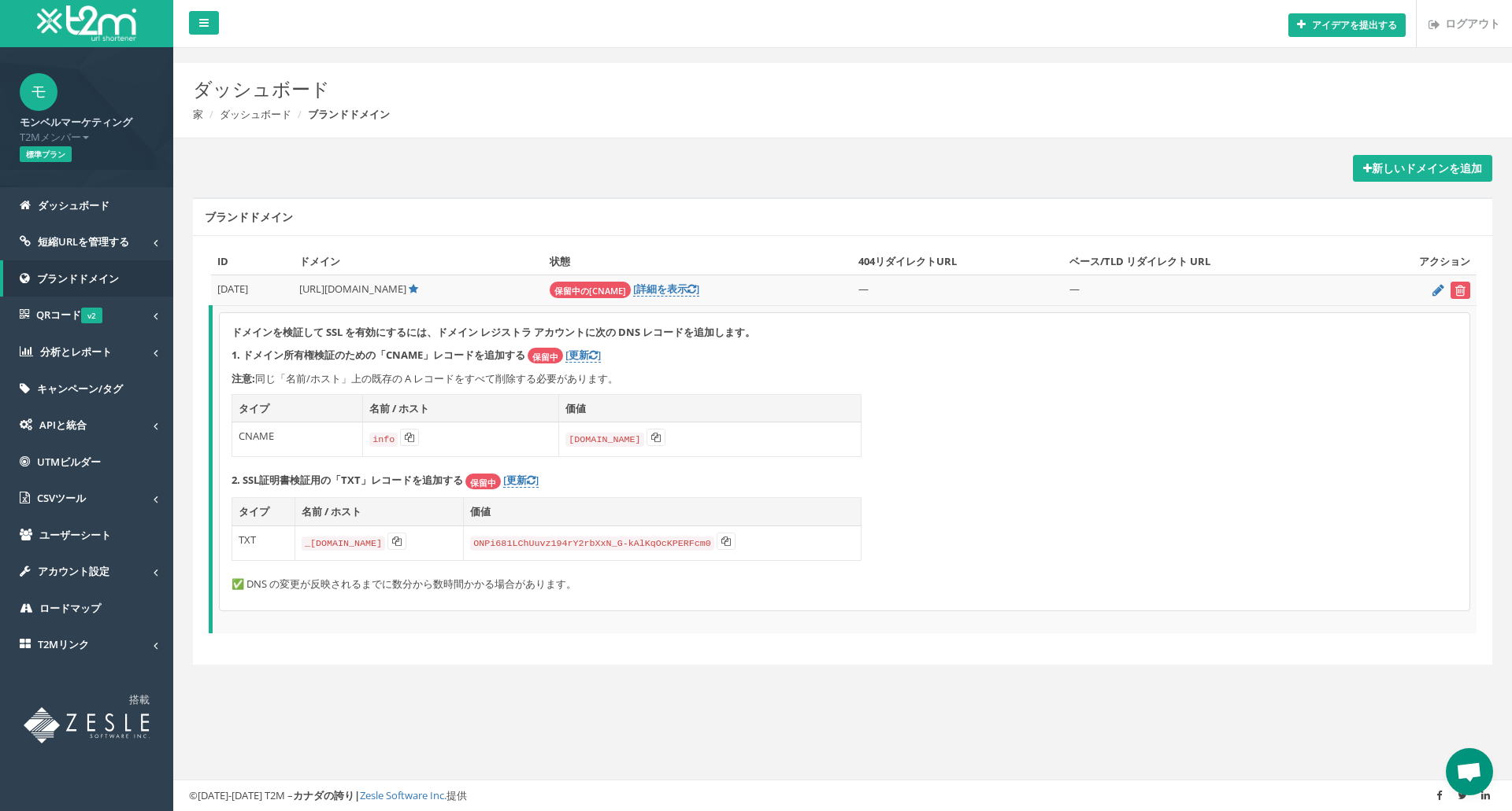
click at [452, 375] on font "同じ「名前/ホスト」上の既存の A レコードをすべて削除する必要があります。" at bounding box center [436, 379] width 363 height 14
click at [483, 354] on font "1. ドメイン所有権検証のための「CNAME」レコードを追加する" at bounding box center [378, 355] width 294 height 14
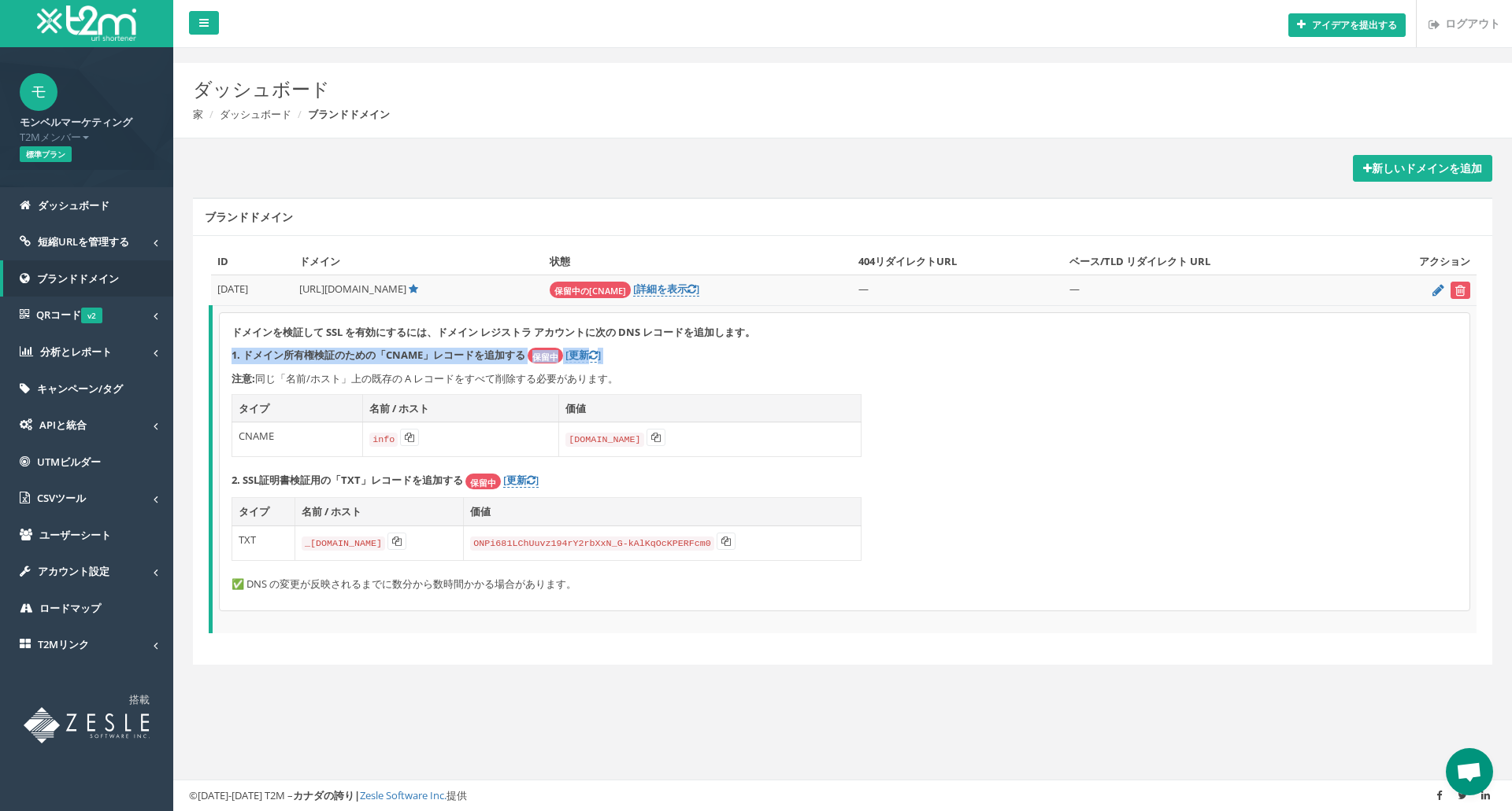
click at [483, 354] on font "1. ドメイン所有権検証のための「CNAME」レコードを追加する" at bounding box center [378, 355] width 294 height 14
click at [483, 374] on font "同じ「名前/ホスト」上の既存の A レコードをすべて削除する必要があります。" at bounding box center [436, 379] width 363 height 14
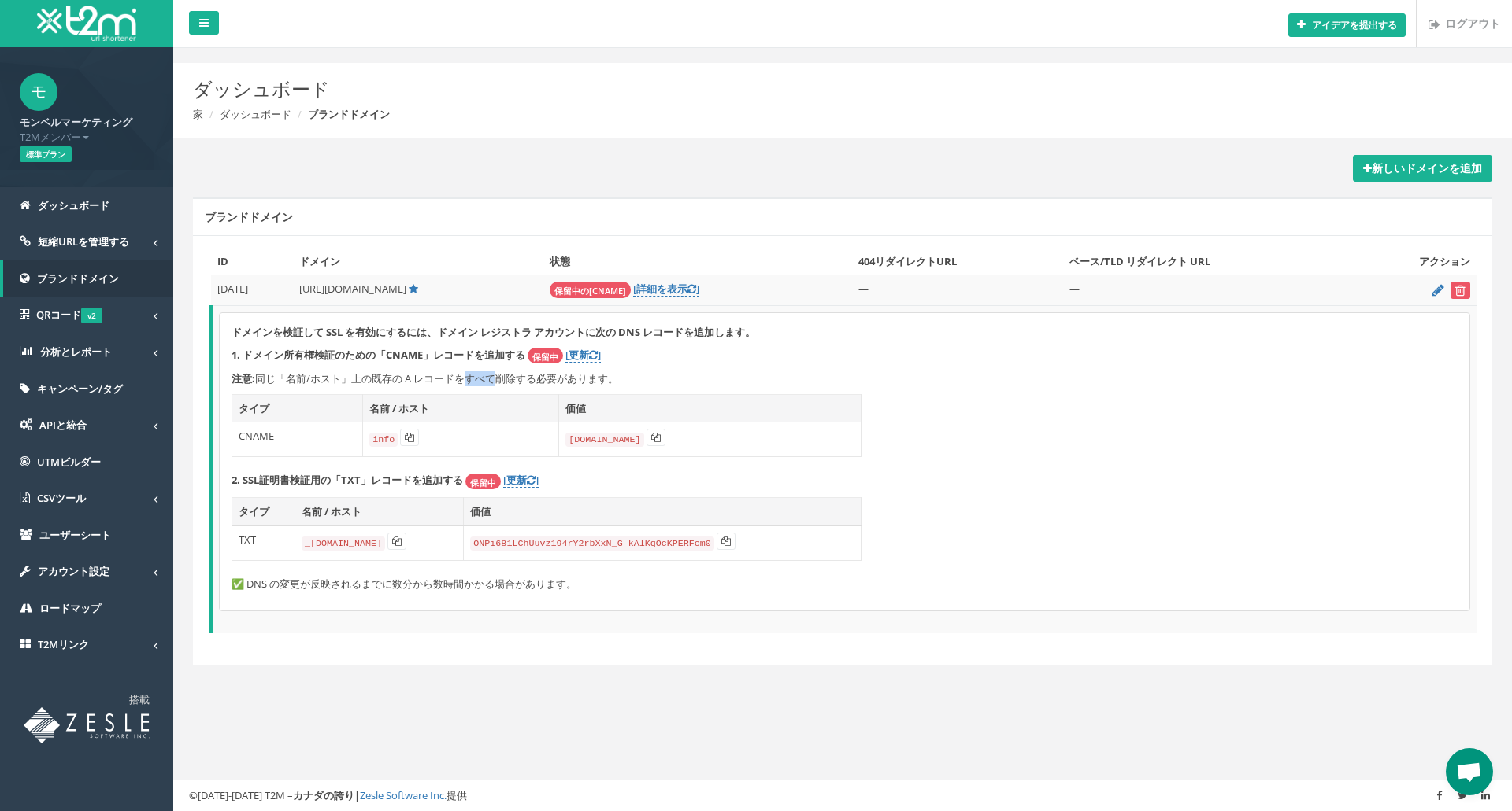
click at [483, 374] on font "同じ「名前/ホスト」上の既存の A レコードをすべて削除する必要があります。" at bounding box center [436, 379] width 363 height 14
click at [513, 331] on font "ドメインを検証して SSL を有効にするには、ドメイン レジストラ アカウントに次の DNS レコードを追加します。" at bounding box center [493, 332] width 523 height 14
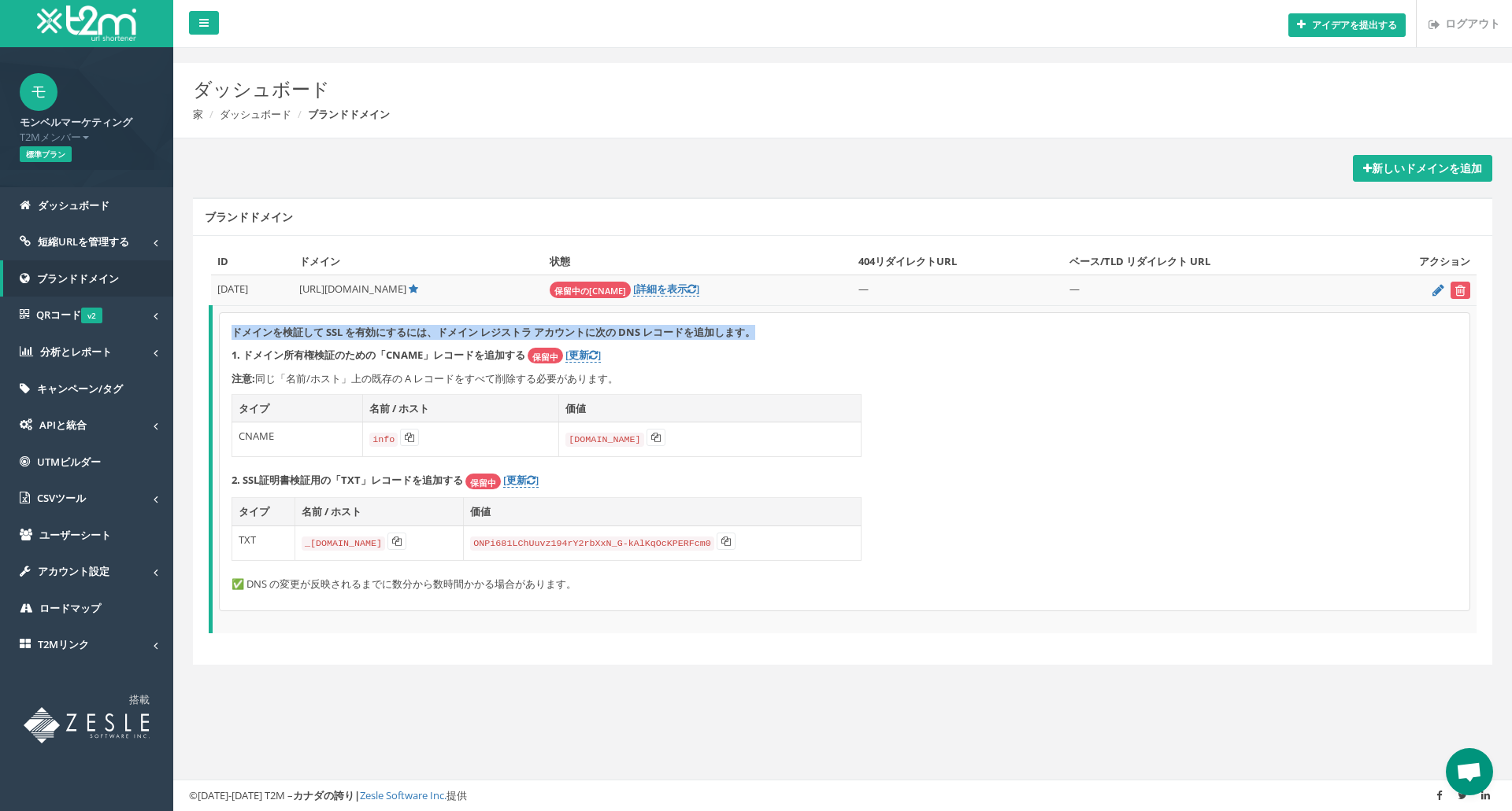
click at [513, 331] on font "ドメインを検証して SSL を有効にするには、ドメイン レジストラ アカウントに次の DNS レコードを追加します。" at bounding box center [493, 332] width 523 height 14
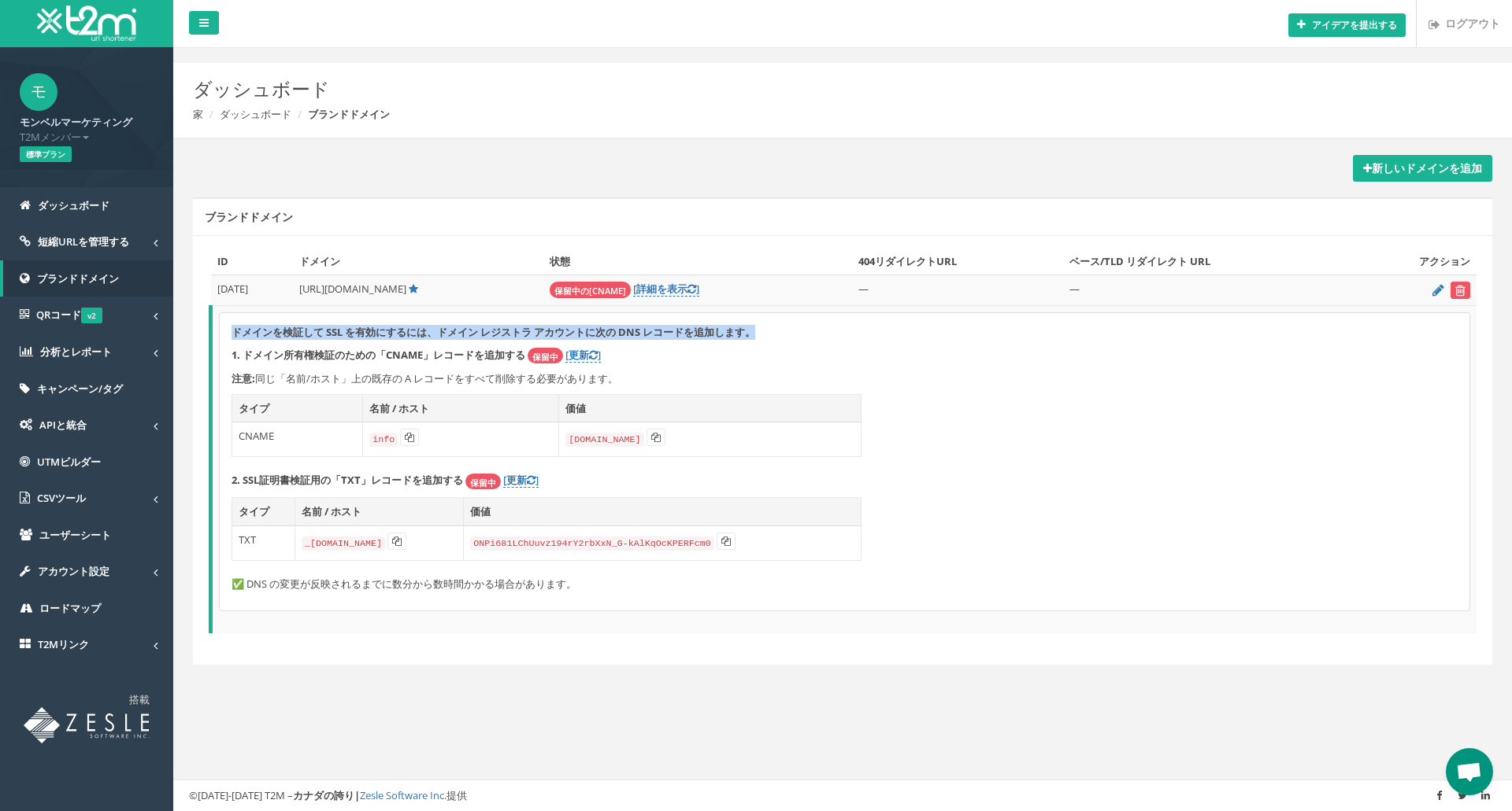
click at [513, 331] on font "ドメインを検証して SSL を有効にするには、ドメイン レジストラ アカウントに次の DNS レコードを追加します。" at bounding box center [493, 332] width 523 height 14
click at [474, 335] on font "ドメインを検証して SSL を有効にするには、ドメイン レジストラ アカウントに次の DNS レコードを追加します。" at bounding box center [493, 332] width 523 height 14
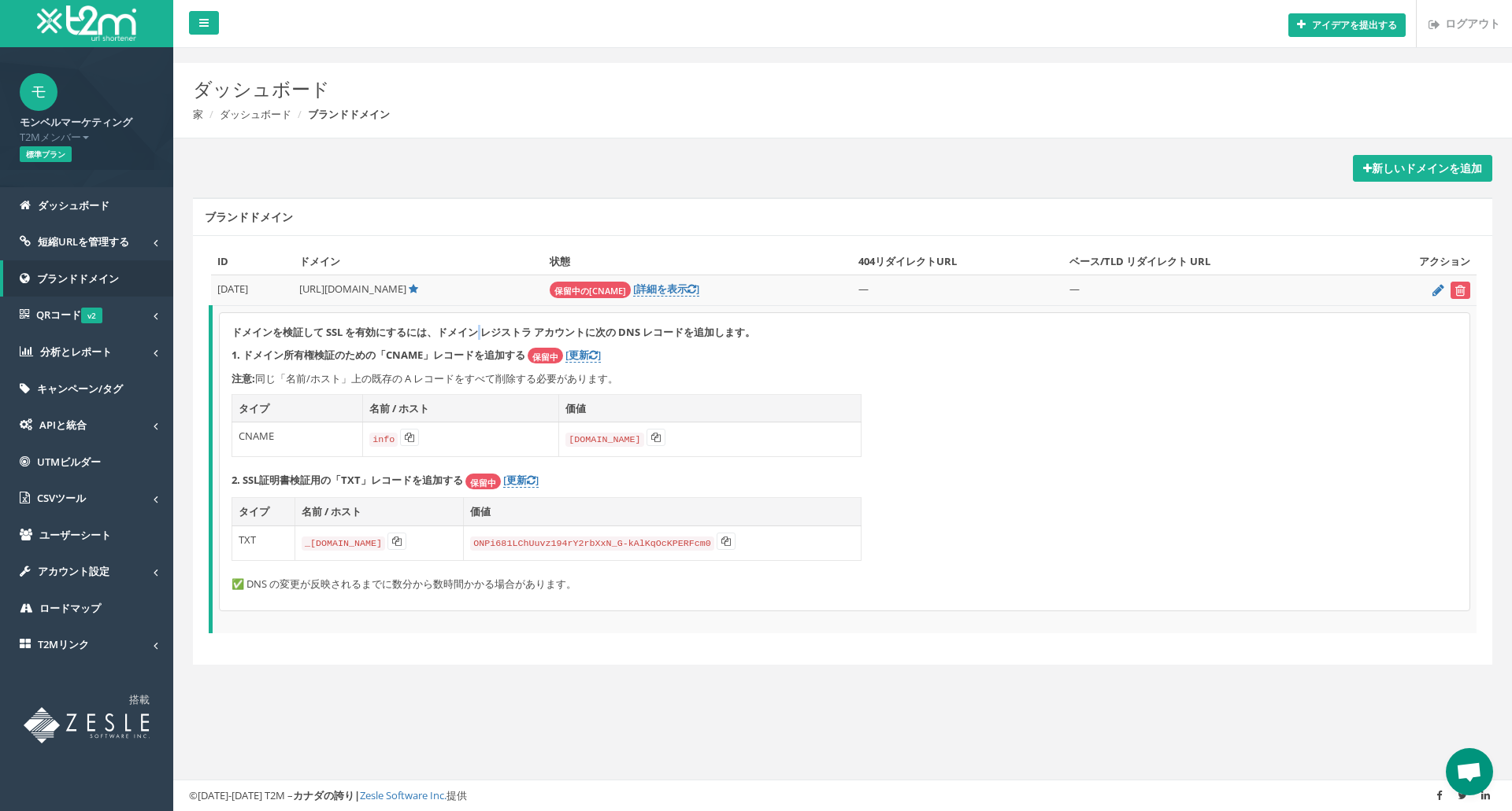
click at [474, 335] on font "ドメインを検証して SSL を有効にするには、ドメイン レジストラ アカウントに次の DNS レコードを追加します。" at bounding box center [493, 332] width 523 height 14
click at [456, 335] on font "ドメインを検証して SSL を有効にするには、ドメイン レジストラ アカウントに次の DNS レコードを追加します。" at bounding box center [493, 332] width 523 height 14
click at [499, 334] on font "ドメインを検証して SSL を有効にするには、ドメイン レジストラ アカウントに次の DNS レコードを追加します。" at bounding box center [493, 332] width 523 height 14
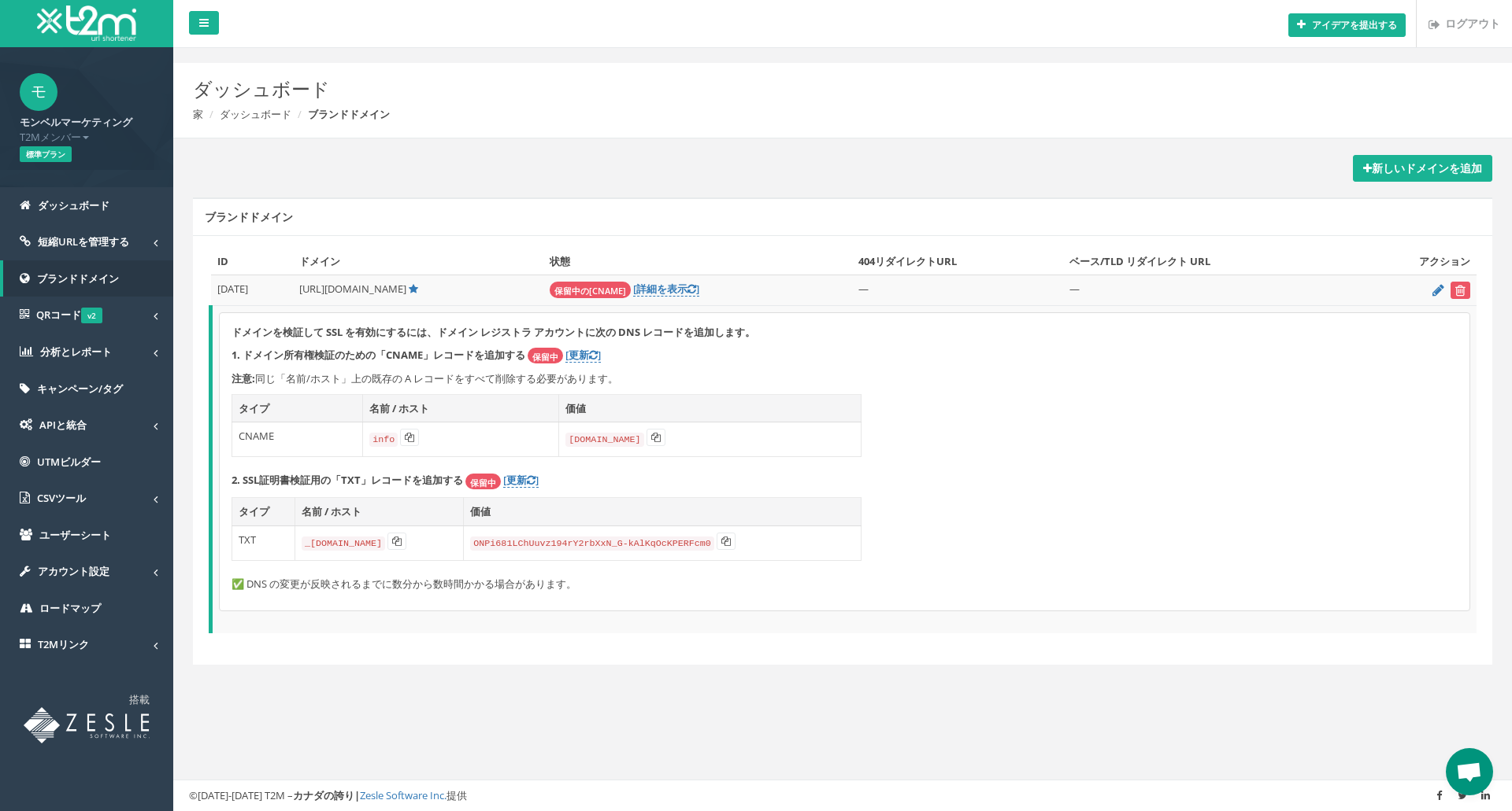
click at [573, 329] on font "ドメインを検証して SSL を有効にするには、ドメイン レジストラ アカウントに次の DNS レコードを追加します。" at bounding box center [493, 332] width 523 height 14
drag, startPoint x: 438, startPoint y: 334, endPoint x: 587, endPoint y: 332, distance: 149.0
click at [587, 332] on font "ドメインを検証して SSL を有効にするには、ドメイン レジストラ アカウントに次の DNS レコードを追加します。" at bounding box center [493, 332] width 523 height 14
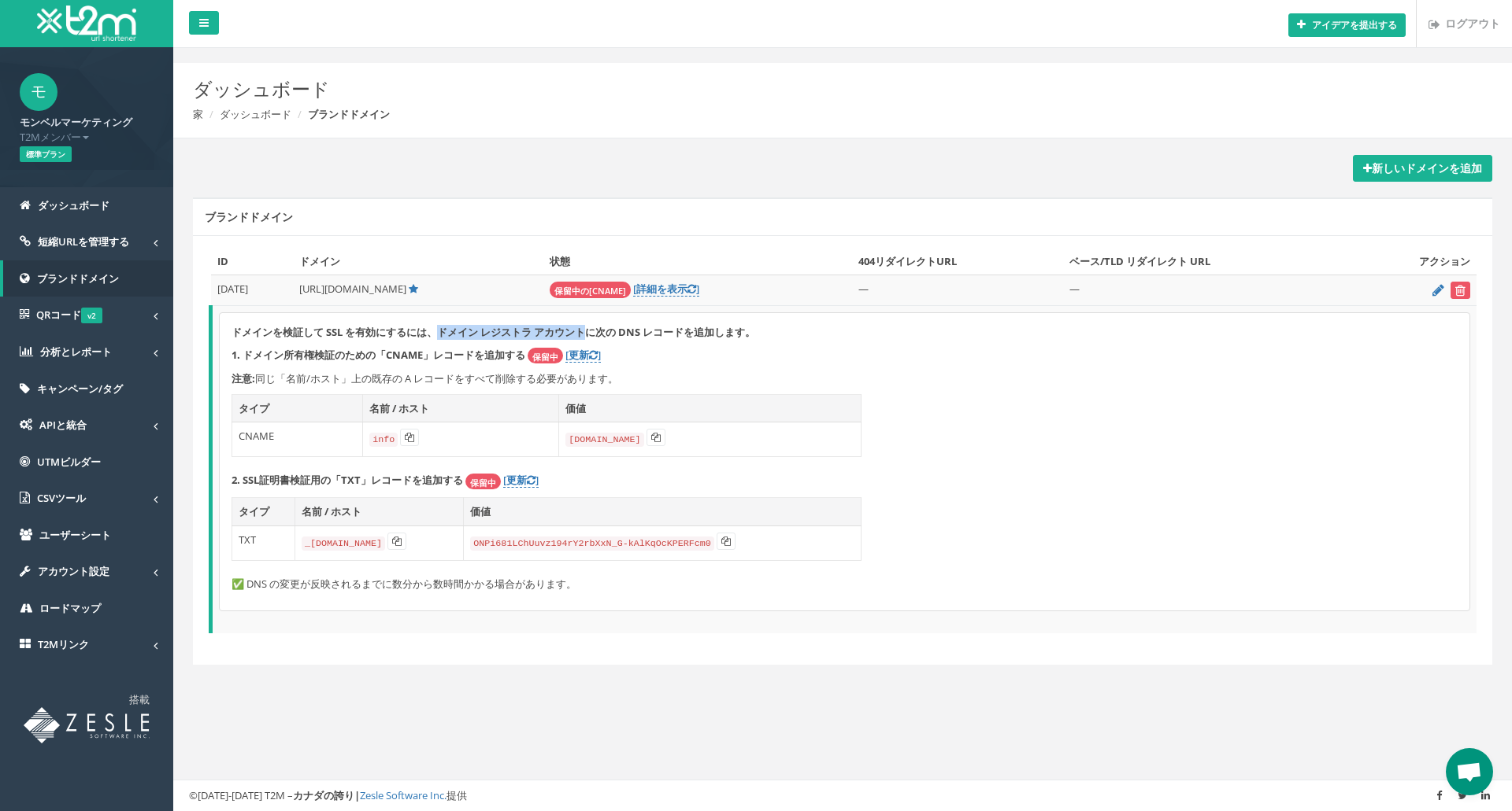
click at [587, 332] on font "ドメインを検証して SSL を有効にするには、ドメイン レジストラ アカウントに次の DNS レコードを追加します。" at bounding box center [493, 332] width 523 height 14
drag, startPoint x: 587, startPoint y: 332, endPoint x: 442, endPoint y: 335, distance: 145.0
click at [442, 335] on font "ドメインを検証して SSL を有効にするには、ドメイン レジストラ アカウントに次の DNS レコードを追加します。" at bounding box center [493, 332] width 523 height 14
drag, startPoint x: 441, startPoint y: 335, endPoint x: 584, endPoint y: 330, distance: 143.1
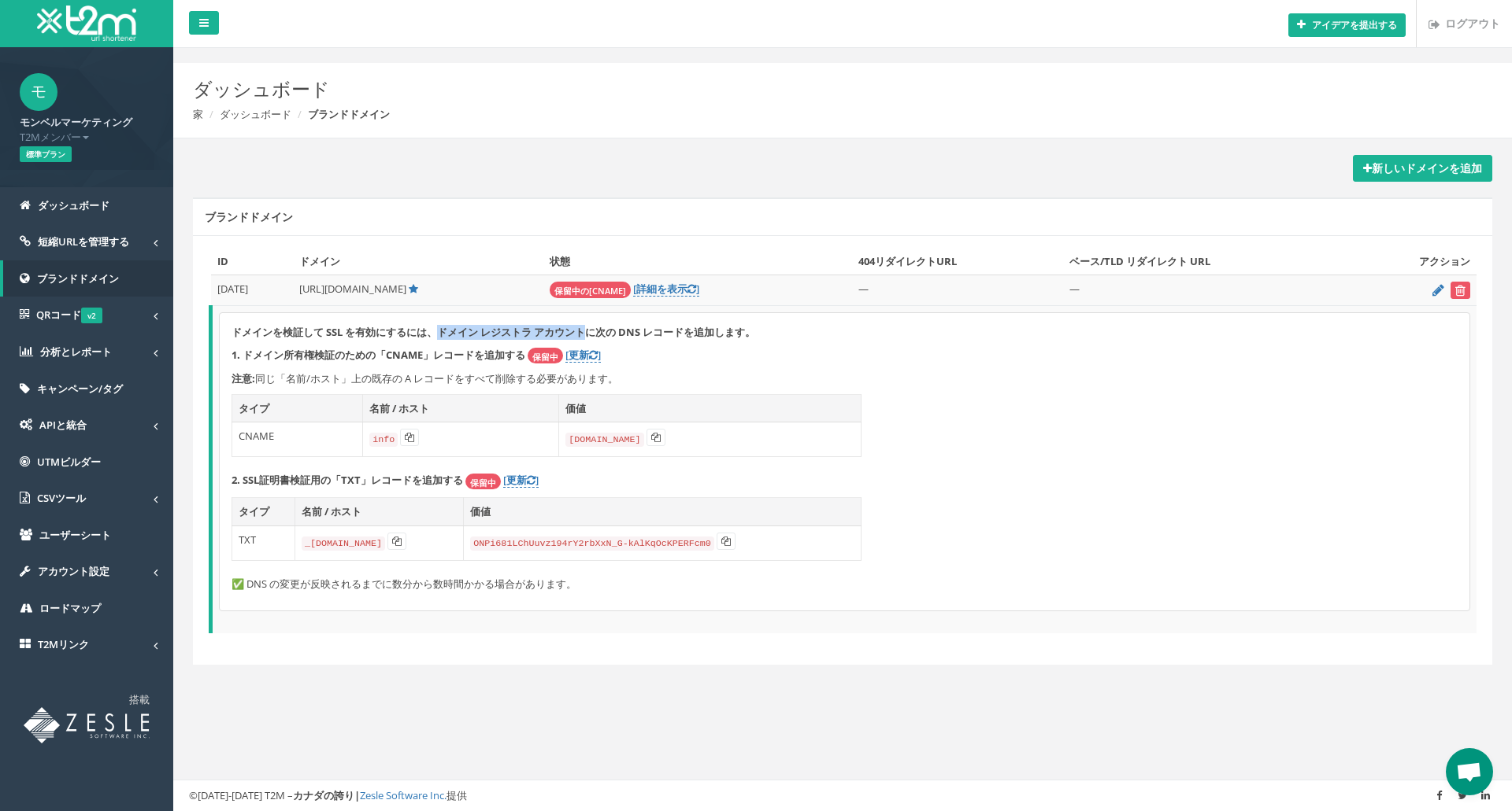
click at [584, 330] on font "ドメインを検証して SSL を有効にするには、ドメイン レジストラ アカウントに次の DNS レコードを追加します。" at bounding box center [493, 332] width 523 height 14
drag, startPoint x: 587, startPoint y: 329, endPoint x: 437, endPoint y: 333, distance: 150.1
click at [437, 333] on font "ドメインを検証して SSL を有効にするには、ドメイン レジストラ アカウントに次の DNS レコードを追加します。" at bounding box center [493, 332] width 523 height 14
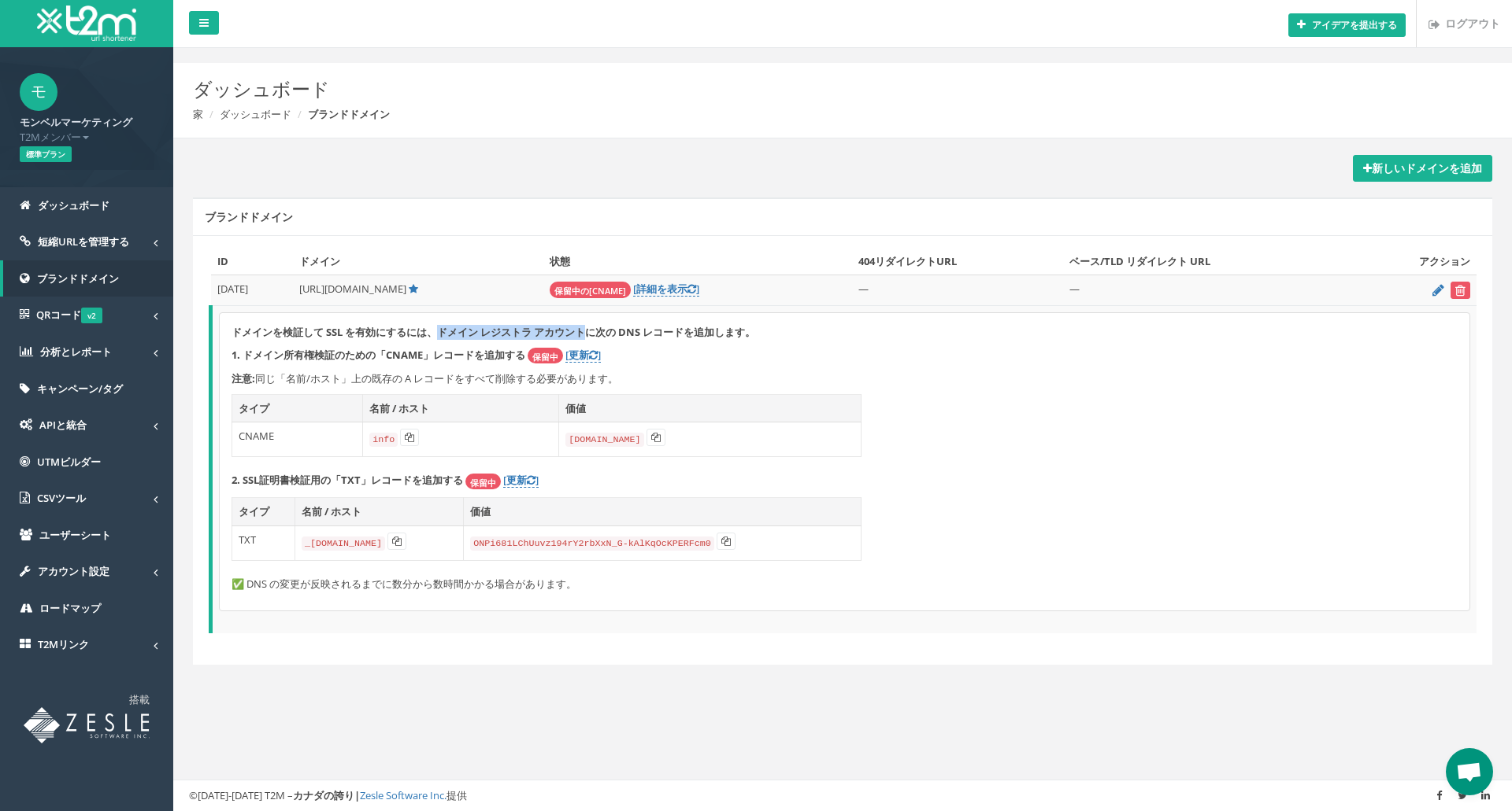
drag, startPoint x: 437, startPoint y: 333, endPoint x: 588, endPoint y: 327, distance: 151.1
click at [588, 327] on font "ドメインを検証して SSL を有効にするには、ドメイン レジストラ アカウントに次の DNS レコードを追加します。" at bounding box center [493, 332] width 523 height 14
drag, startPoint x: 588, startPoint y: 333, endPoint x: 434, endPoint y: 337, distance: 154.1
click at [435, 337] on font "ドメインを検証して SSL を有効にするには、ドメイン レジストラ アカウントに次の DNS レコードを追加します。" at bounding box center [493, 332] width 523 height 14
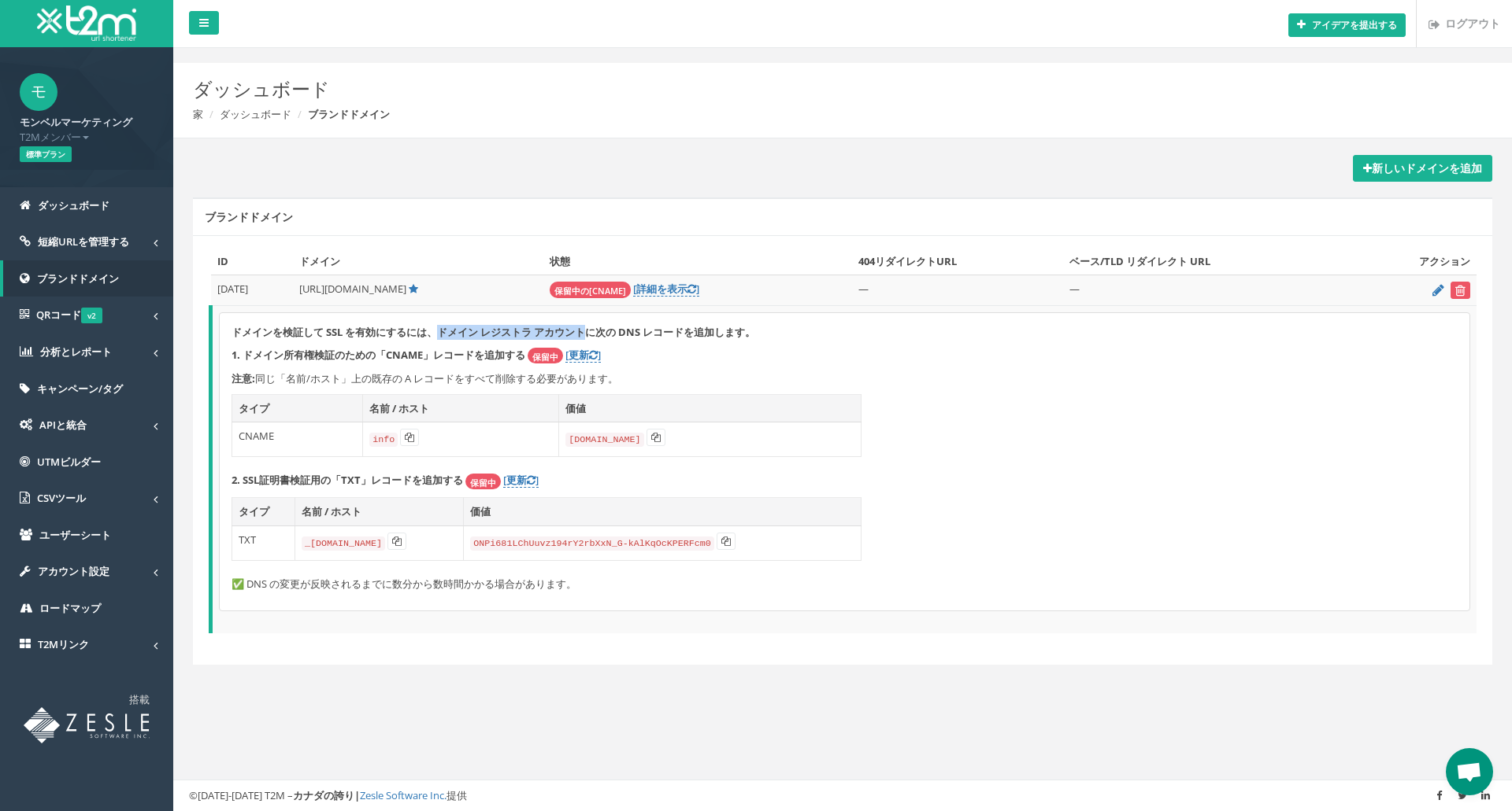
click at [434, 337] on font "ドメインを検証して SSL を有効にするには、ドメイン レジストラ アカウントに次の DNS レコードを追加します。" at bounding box center [493, 332] width 523 height 14
click at [97, 247] on font "短縮URLを管理する" at bounding box center [83, 241] width 91 height 14
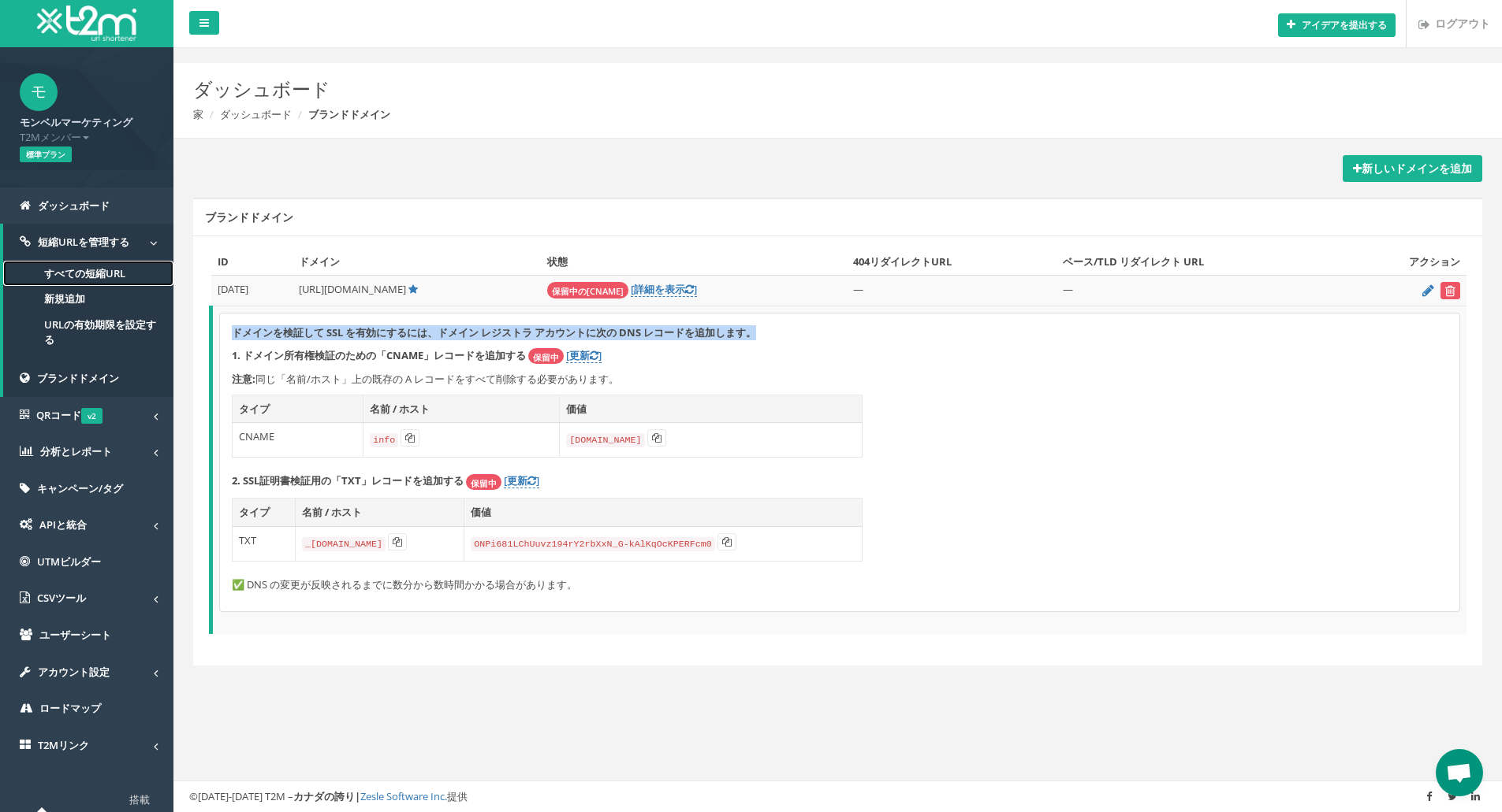
click at [93, 278] on font "すべての短縮URL" at bounding box center [85, 273] width 81 height 14
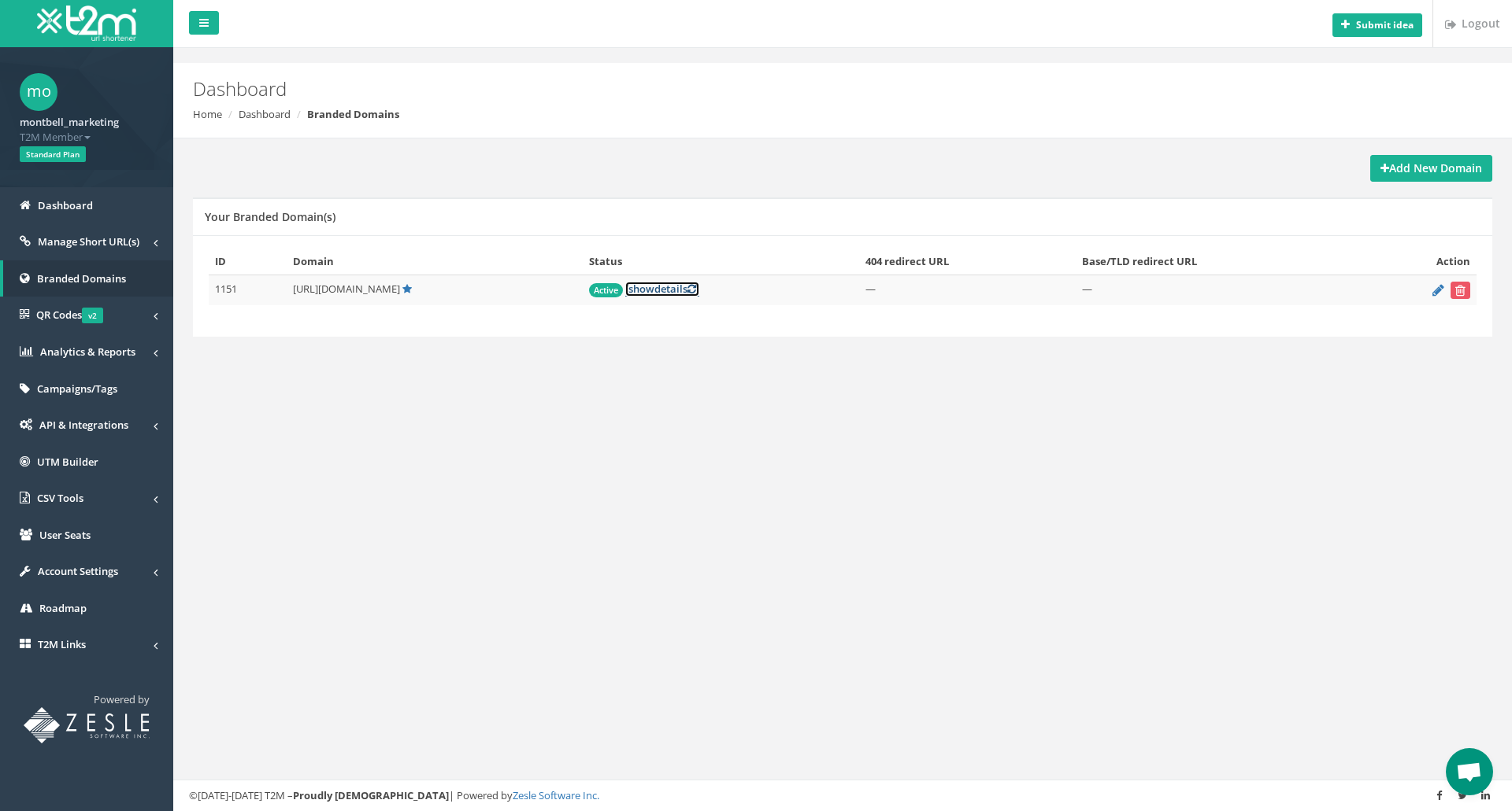
click at [693, 291] on link "[ show details ]" at bounding box center [662, 289] width 74 height 15
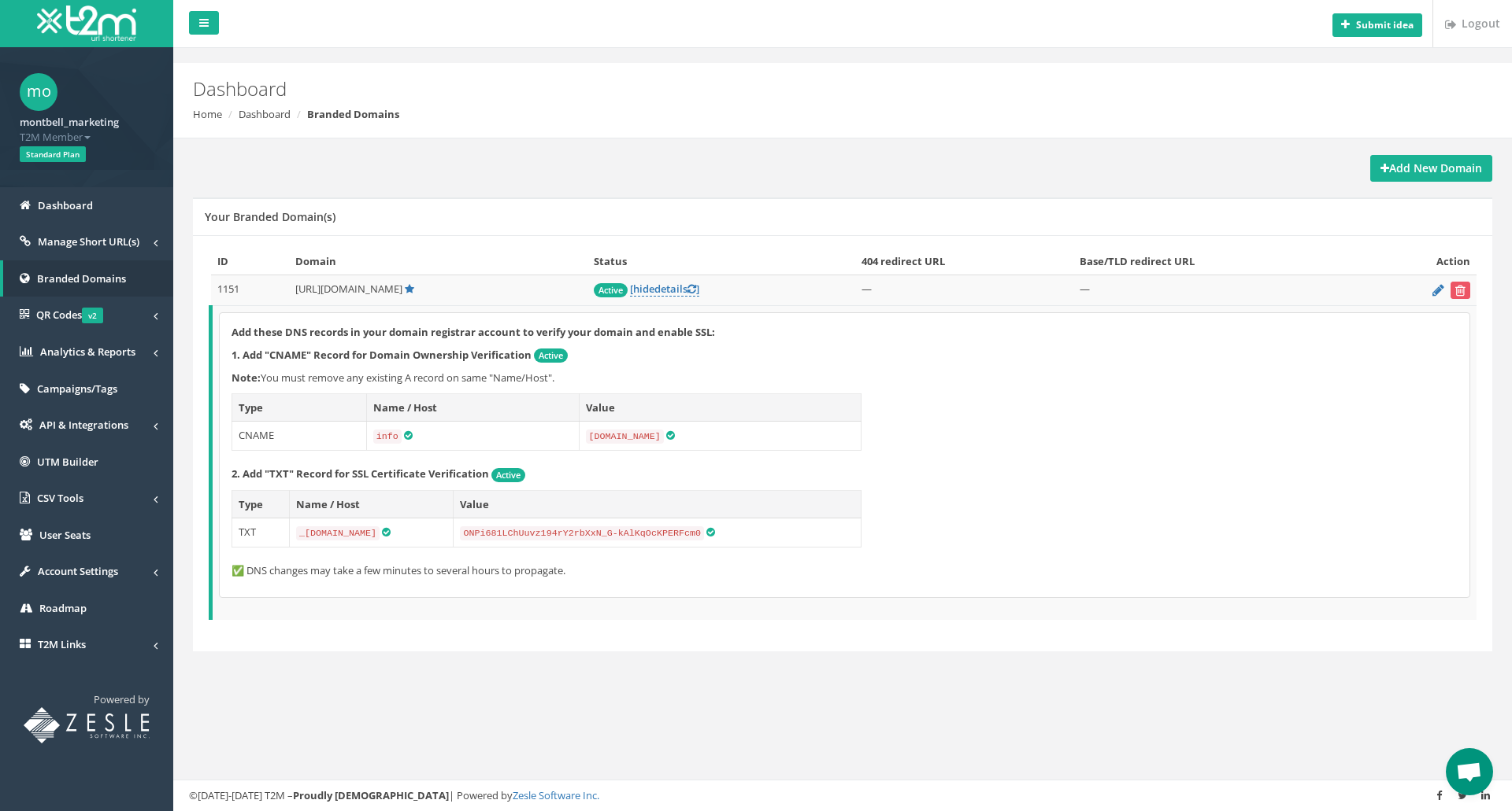
click at [231, 175] on div "Add New Domain" at bounding box center [842, 168] width 1299 height 27
click at [330, 294] on span "https://info.montbell.com/" at bounding box center [348, 289] width 107 height 14
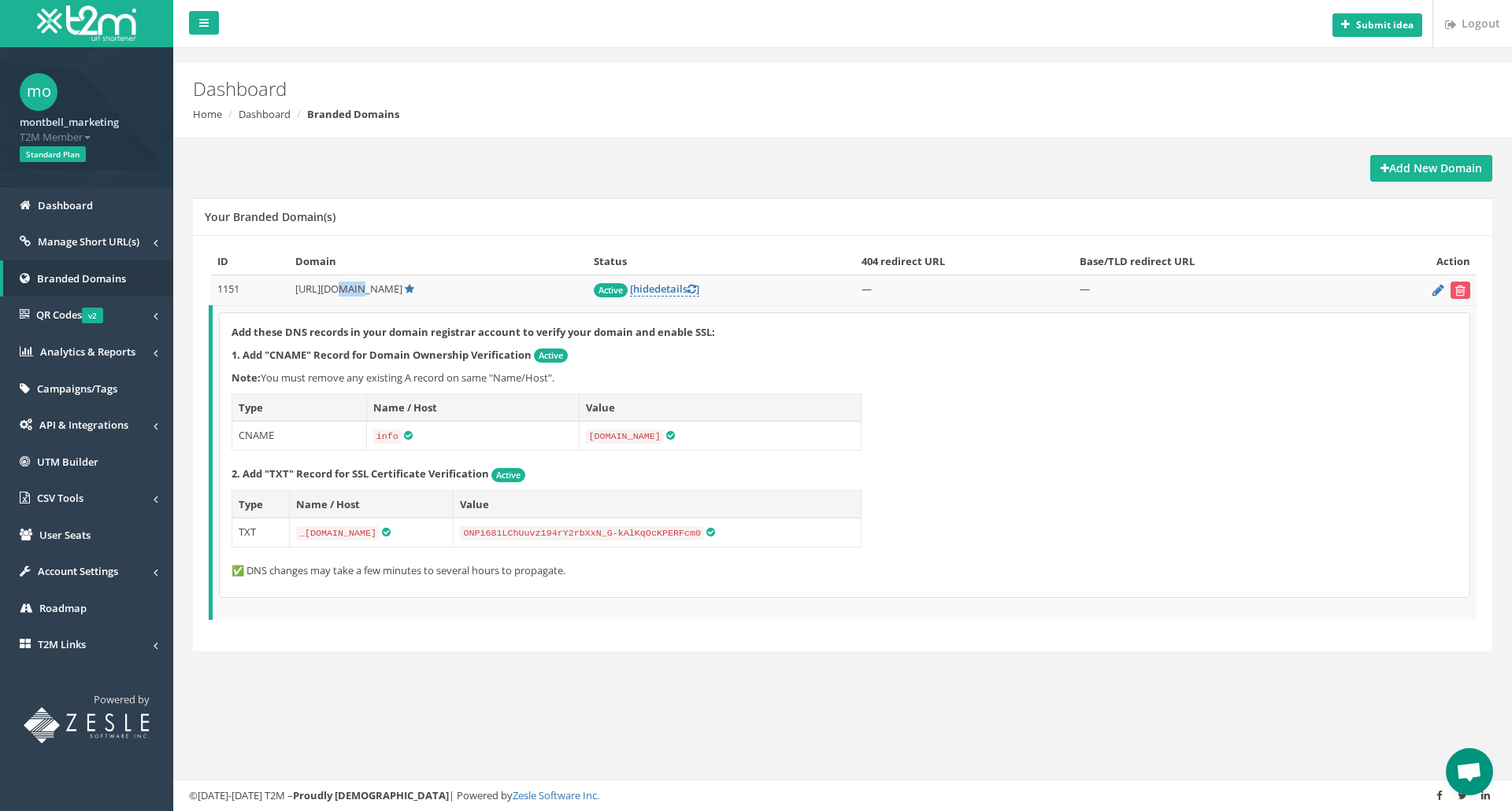
click at [330, 294] on span "https://info.montbell.com/" at bounding box center [348, 289] width 107 height 14
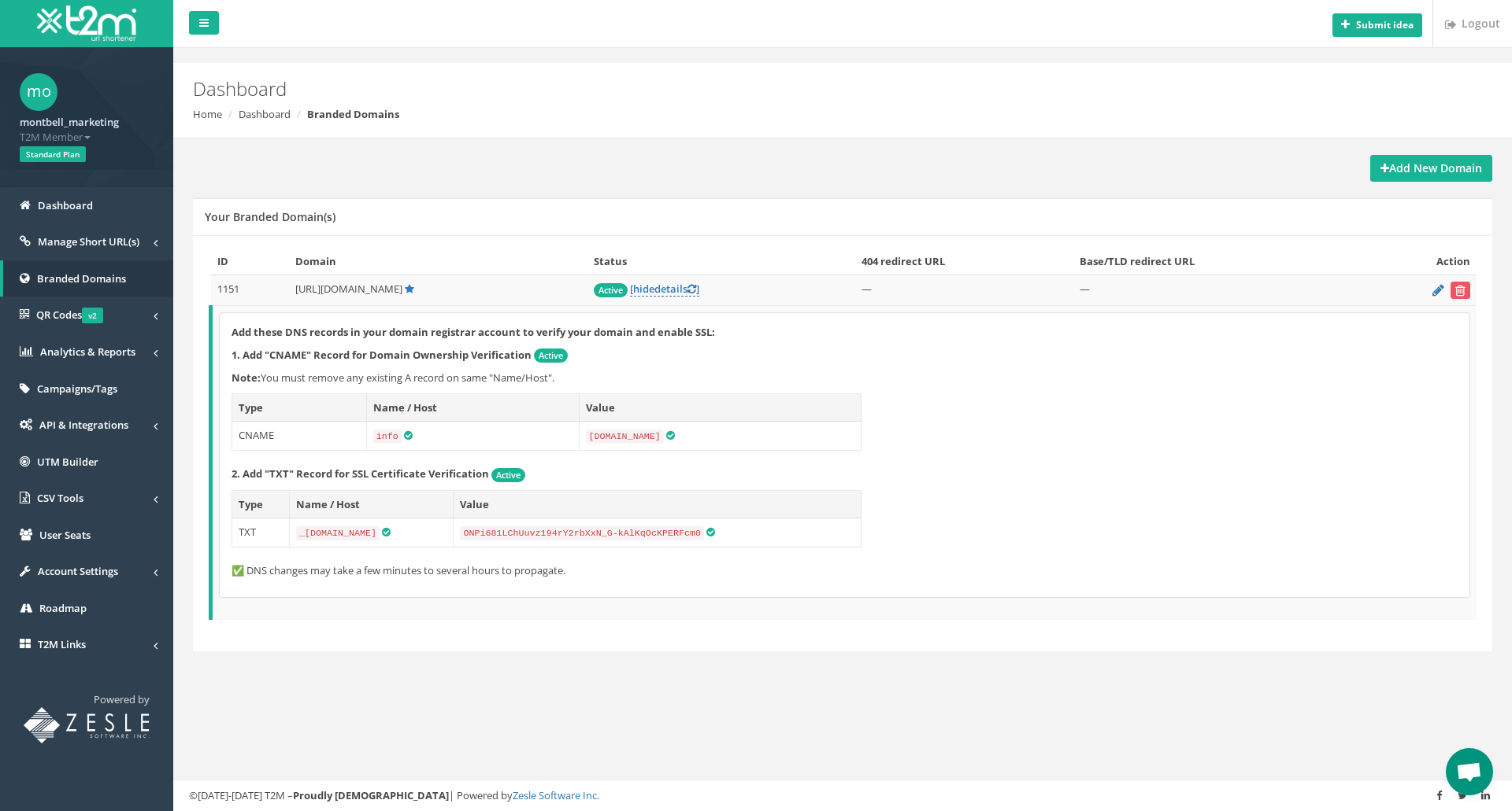
click at [827, 281] on td "Active [ hide details ]" at bounding box center [721, 291] width 268 height 31
drag, startPoint x: 599, startPoint y: 131, endPoint x: 830, endPoint y: 337, distance: 309.5
